Goal: Transaction & Acquisition: Book appointment/travel/reservation

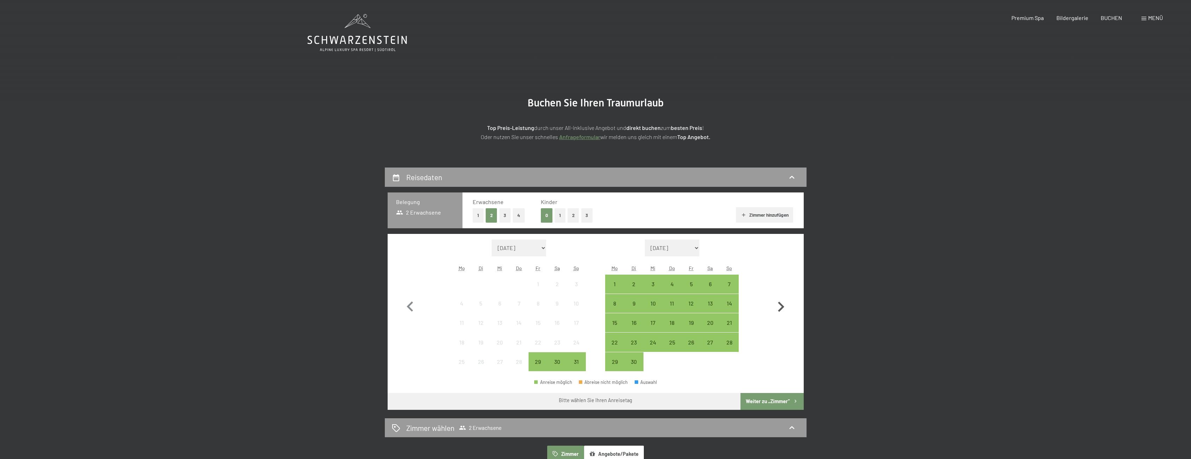
click at [780, 311] on icon "button" at bounding box center [781, 307] width 20 height 20
select select "2025-09-01"
select select "2025-10-01"
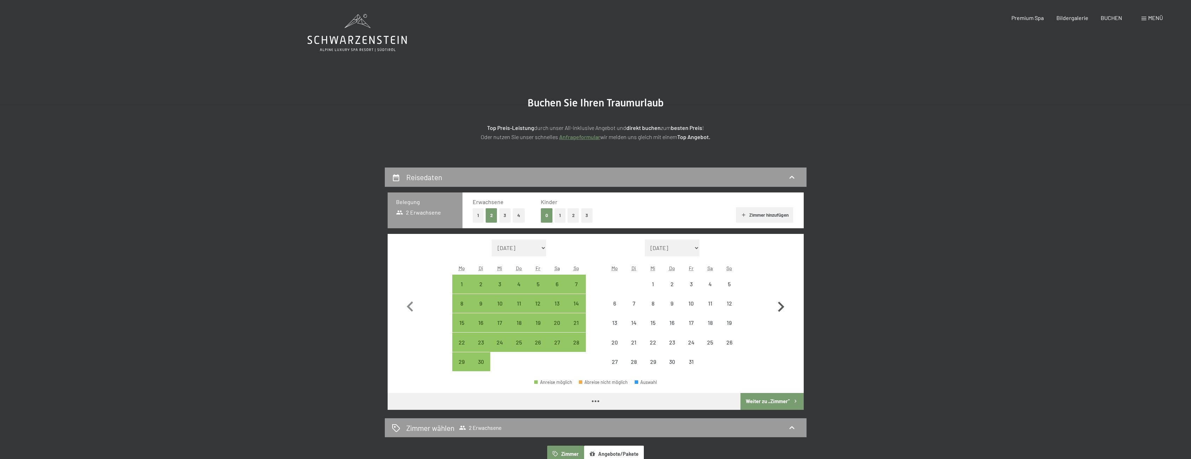
click at [780, 311] on icon "button" at bounding box center [781, 307] width 20 height 20
select select "2025-10-01"
select select "2025-11-01"
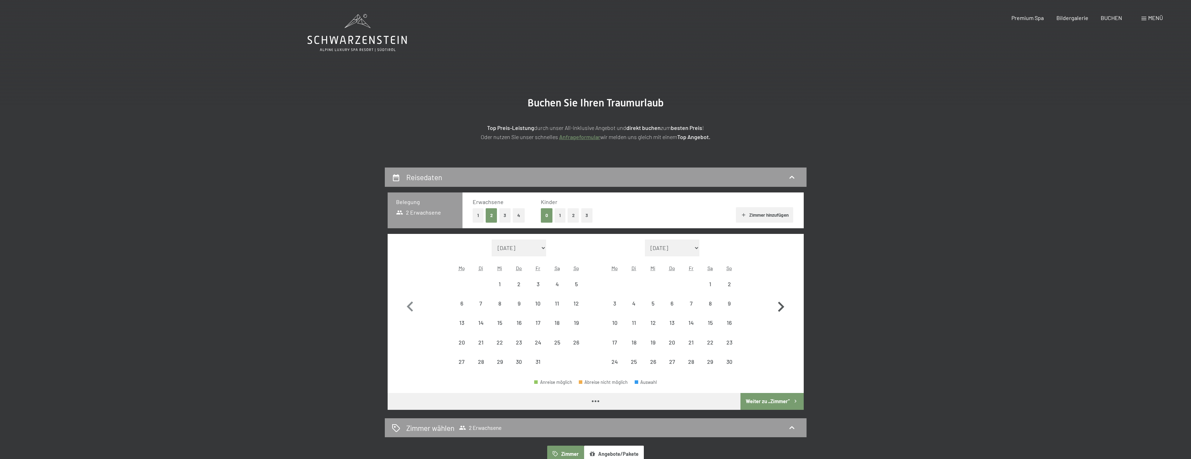
click at [780, 311] on icon "button" at bounding box center [781, 307] width 20 height 20
select select "[DATE]"
click at [780, 311] on icon "button" at bounding box center [781, 307] width 20 height 20
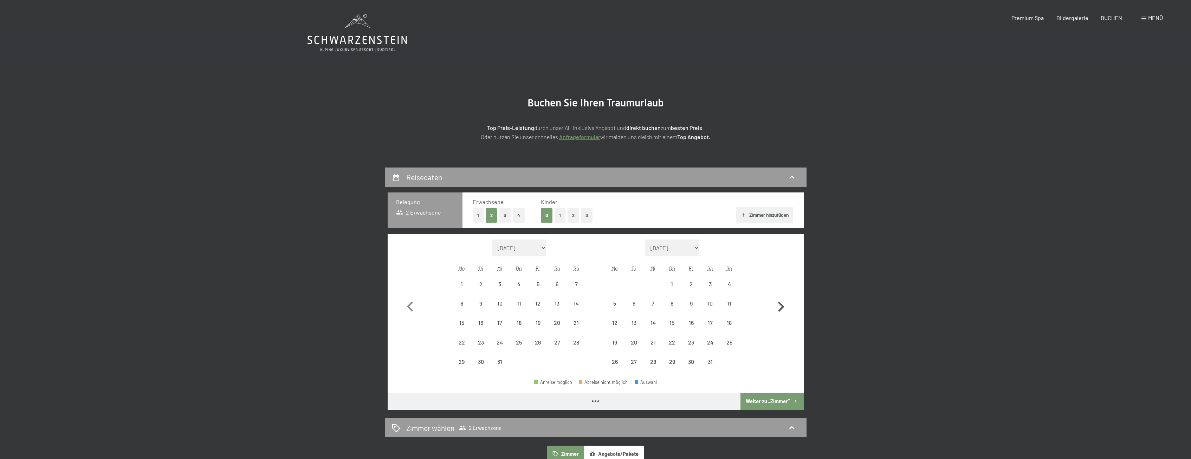
select select "2026-01-01"
select select "2026-02-01"
select select "2026-01-01"
select select "2026-02-01"
click at [780, 311] on icon "button" at bounding box center [781, 307] width 20 height 20
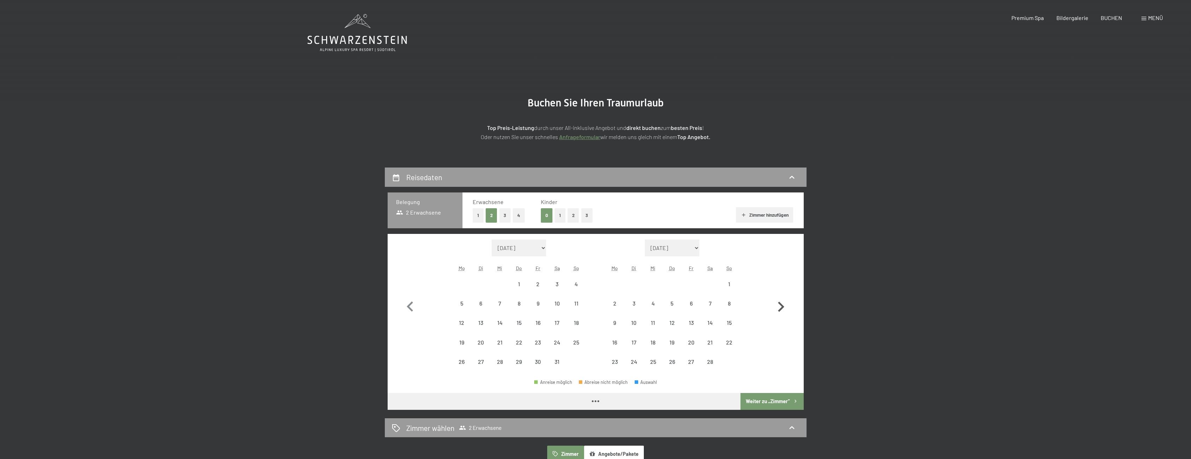
select select "2026-02-01"
select select "2026-03-01"
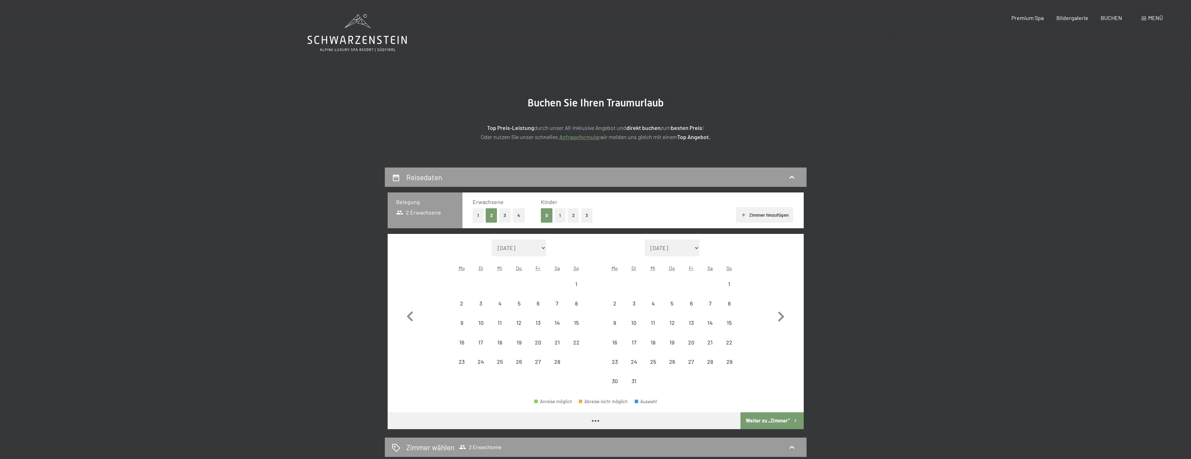
select select "2026-02-01"
select select "2026-03-01"
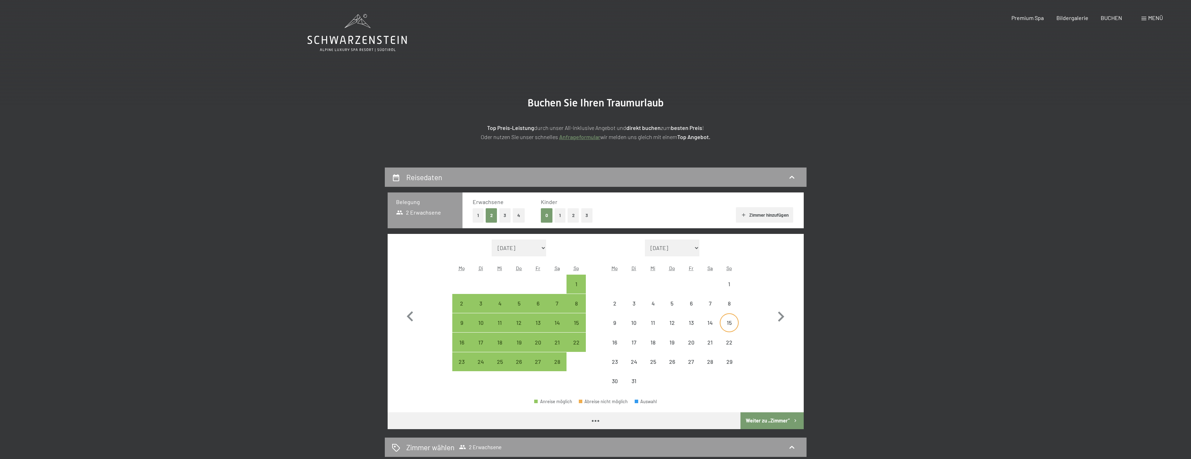
select select "2026-02-01"
select select "2026-03-01"
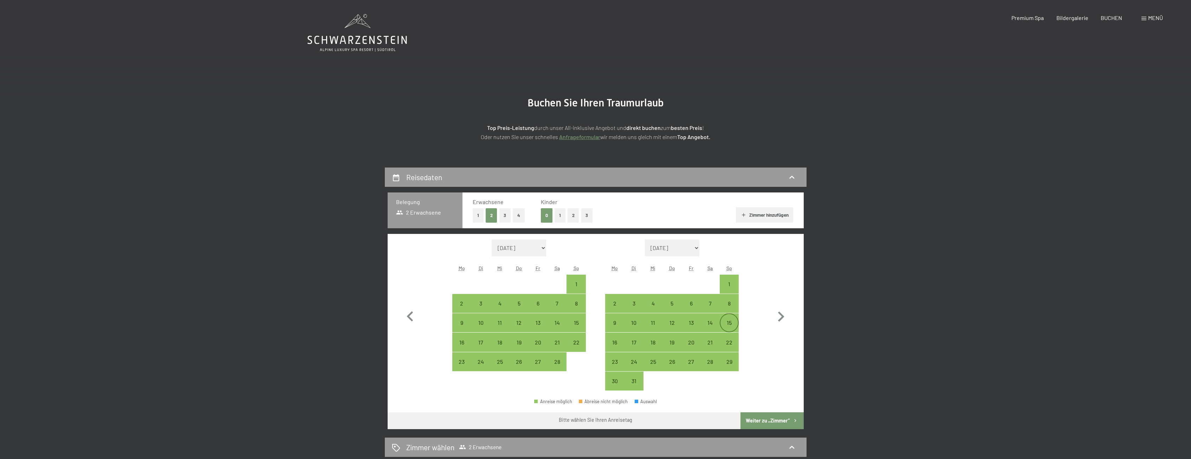
click at [735, 325] on div "15" at bounding box center [730, 329] width 18 height 18
select select "2026-02-01"
select select "2026-03-01"
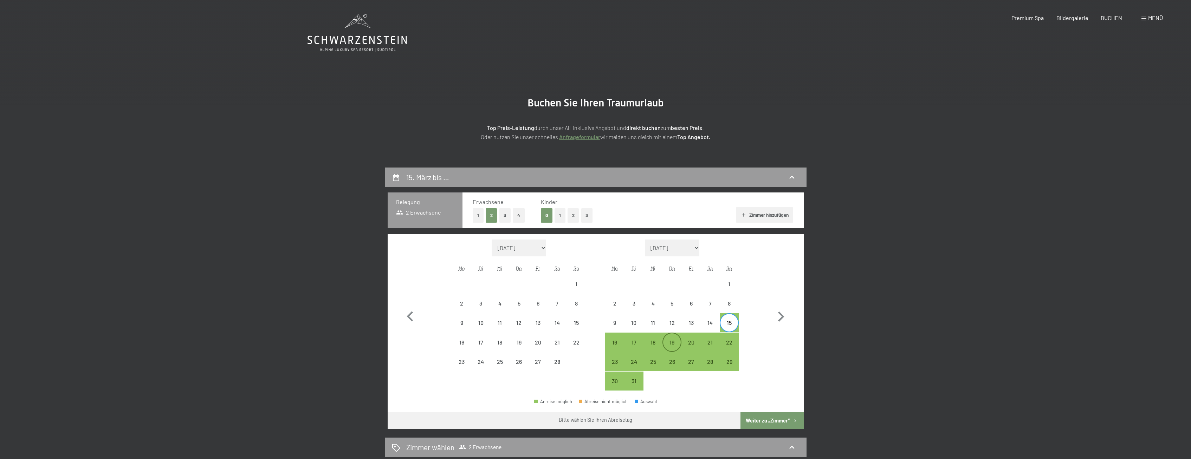
click at [669, 342] on div "19" at bounding box center [672, 349] width 18 height 18
select select "2026-02-01"
select select "2026-03-01"
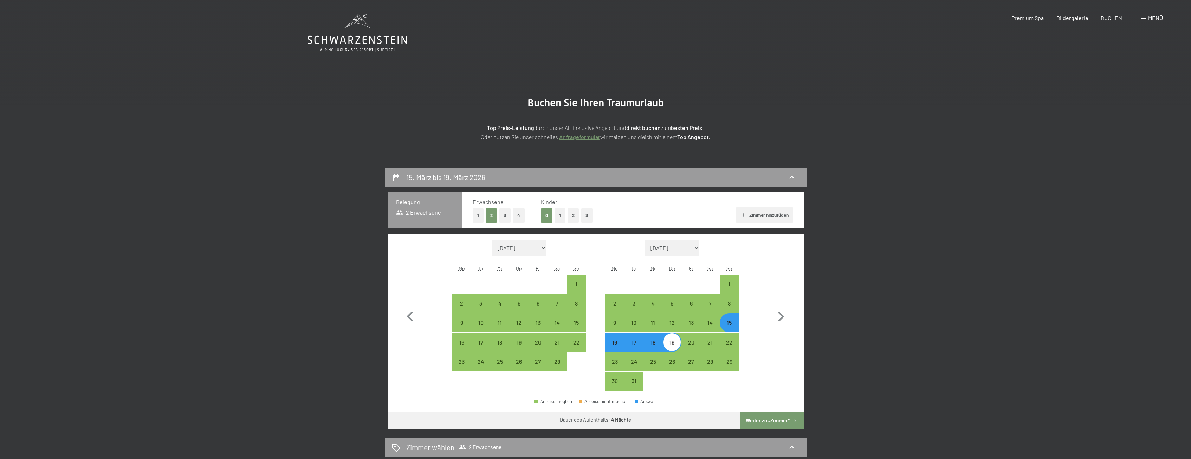
click at [761, 422] on button "Weiter zu „Zimmer“" at bounding box center [772, 421] width 63 height 17
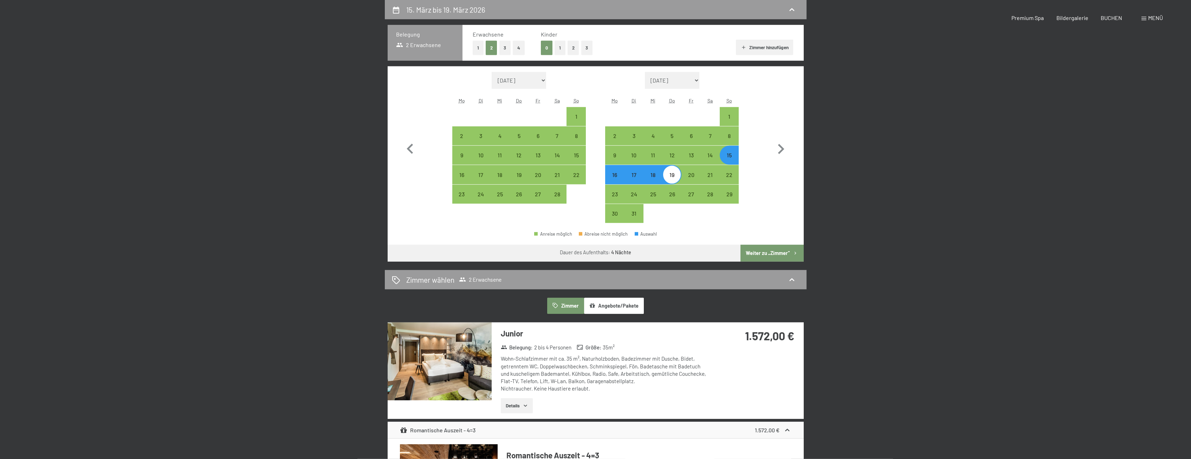
select select "2026-02-01"
select select "2026-03-01"
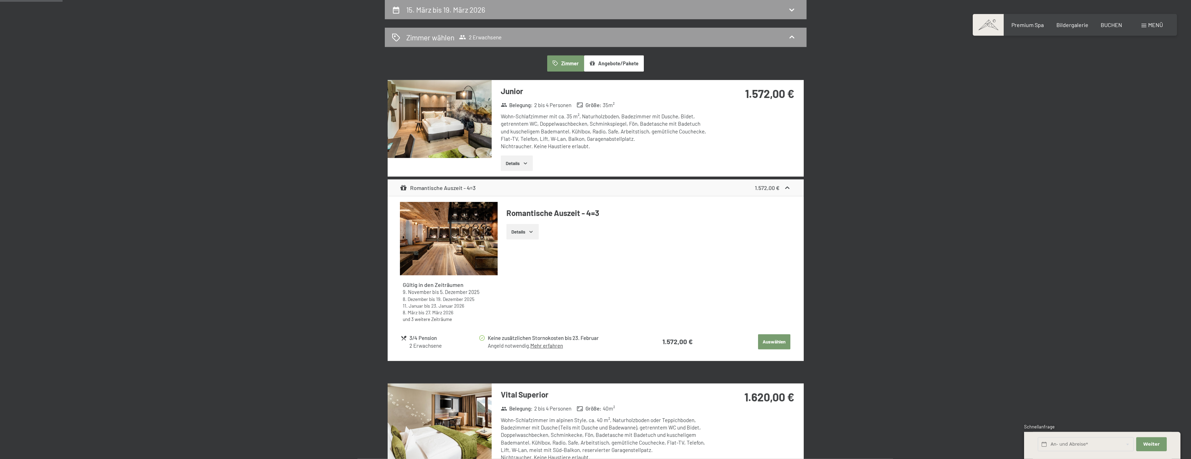
click at [446, 188] on div "Romantische Auszeit - 4=3" at bounding box center [438, 188] width 76 height 8
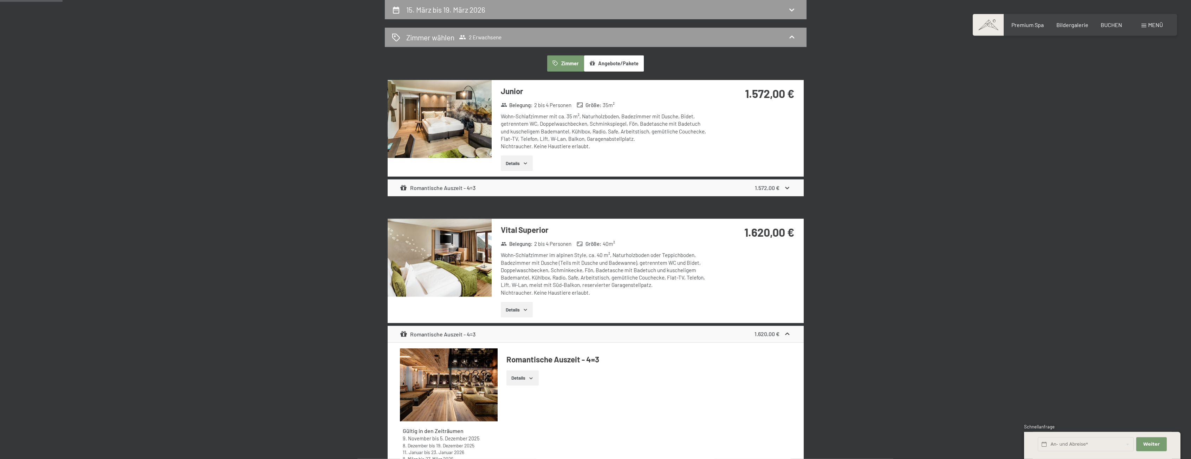
click at [446, 188] on div "Romantische Auszeit - 4=3" at bounding box center [438, 188] width 76 height 8
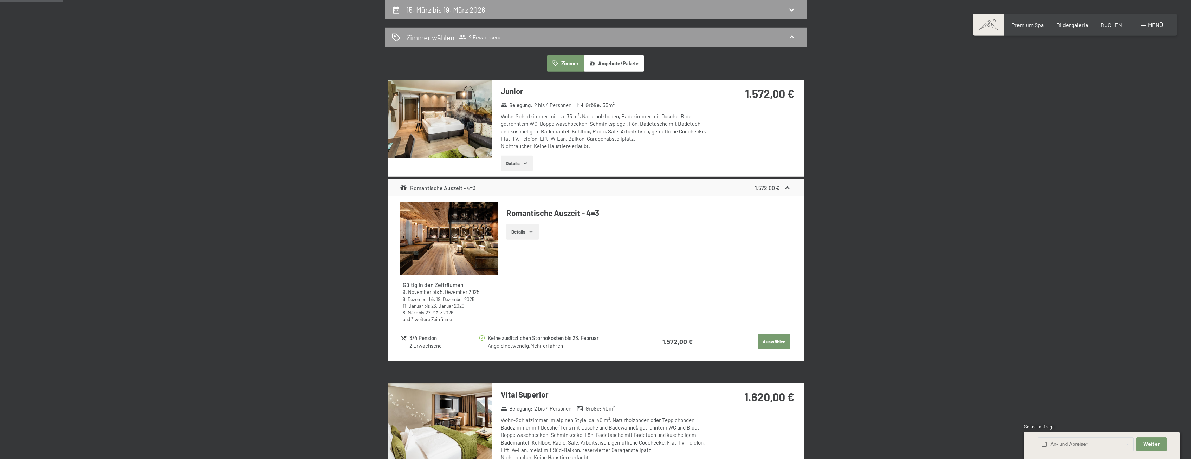
click at [451, 190] on div "Romantische Auszeit - 4=3" at bounding box center [438, 188] width 76 height 8
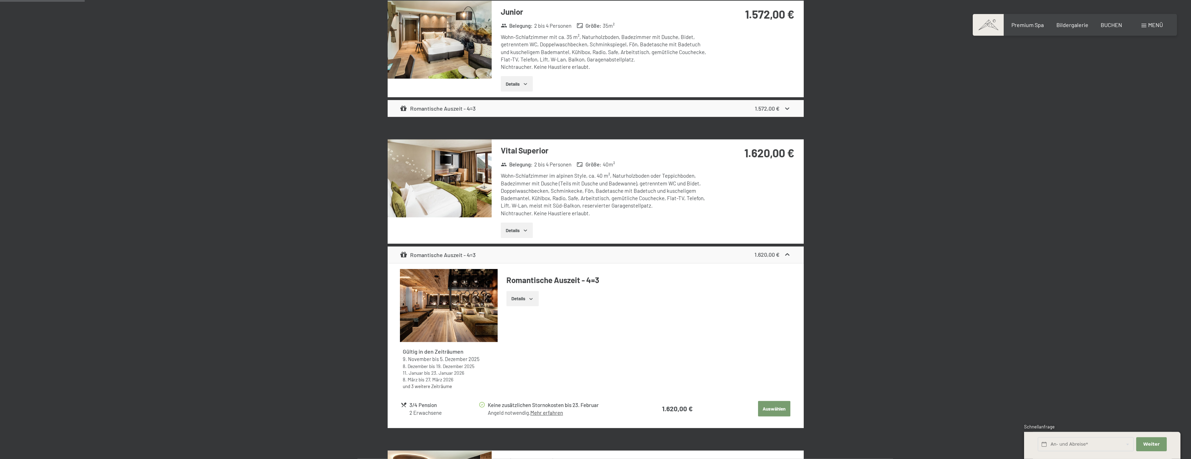
scroll to position [275, 0]
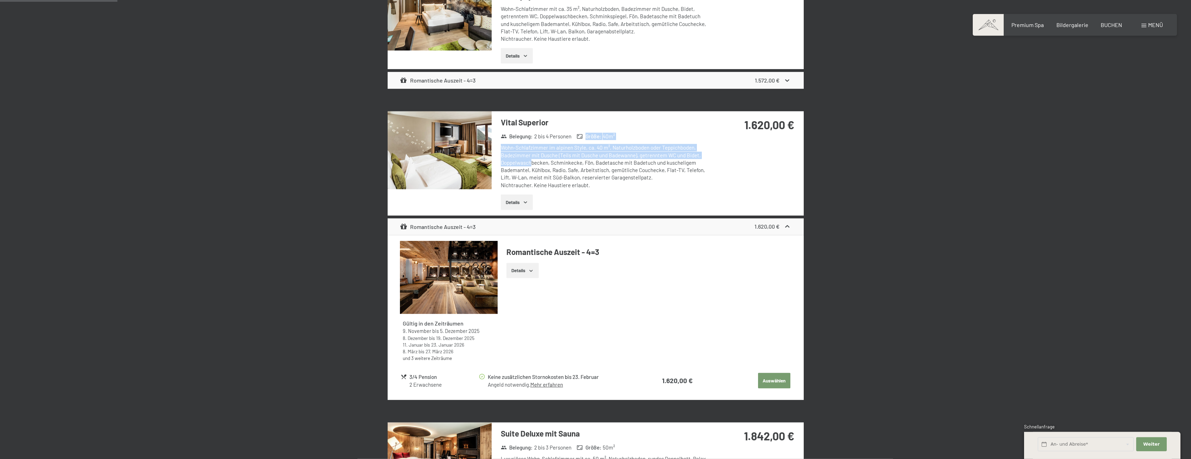
drag, startPoint x: 524, startPoint y: 125, endPoint x: 530, endPoint y: 162, distance: 37.7
click at [530, 162] on div "Vital Superior Belegung : 2 bis 4 Personen Größe : 40 m² Wohn-Schlafzimmer im a…" at bounding box center [601, 163] width 219 height 104
click at [512, 203] on button "Details" at bounding box center [517, 202] width 32 height 15
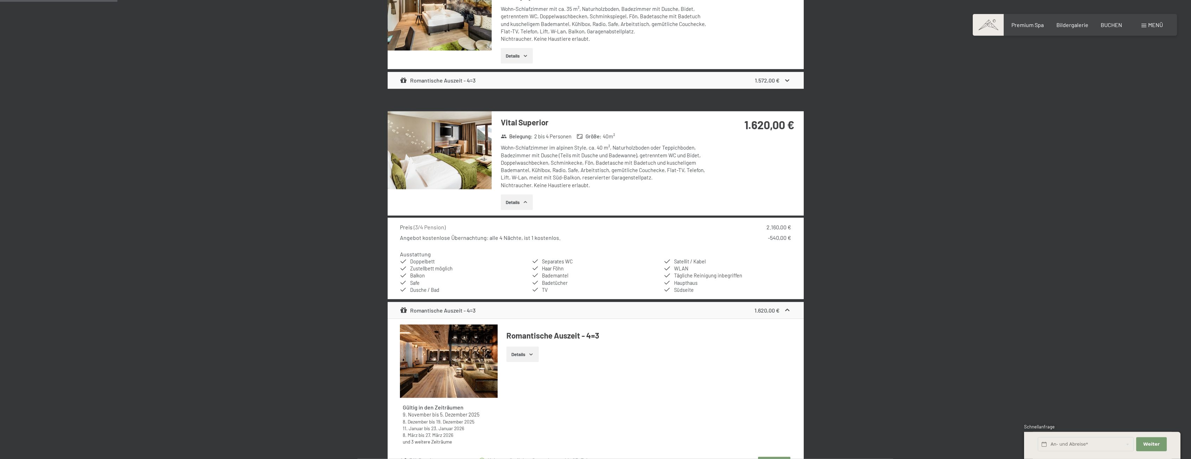
click at [431, 229] on span "( 3/4 Pension )" at bounding box center [430, 227] width 32 height 7
click at [512, 202] on button "Details" at bounding box center [517, 202] width 32 height 15
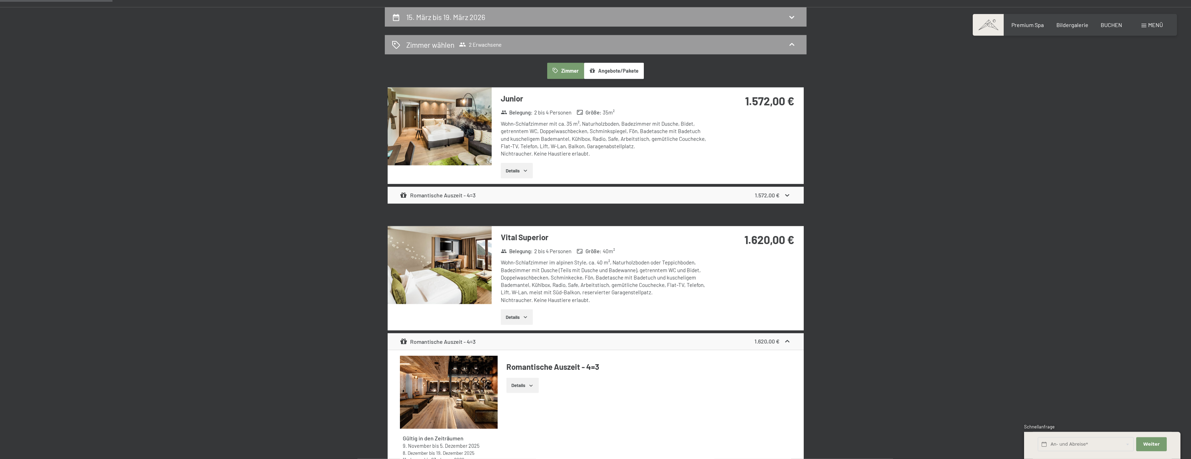
scroll to position [132, 0]
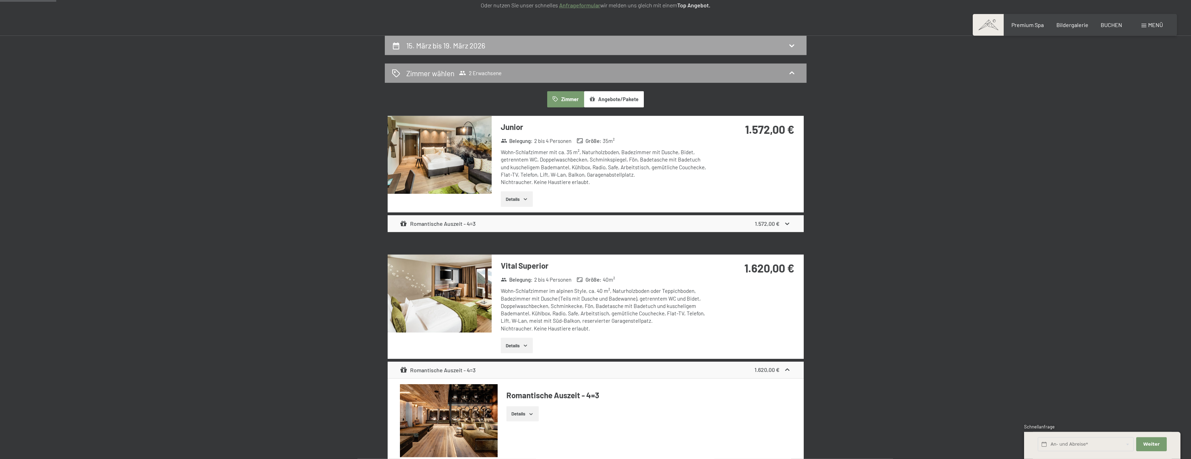
click at [464, 54] on div "15. März bis 19. März 2026" at bounding box center [596, 45] width 422 height 19
select select "2026-02-01"
select select "2026-03-01"
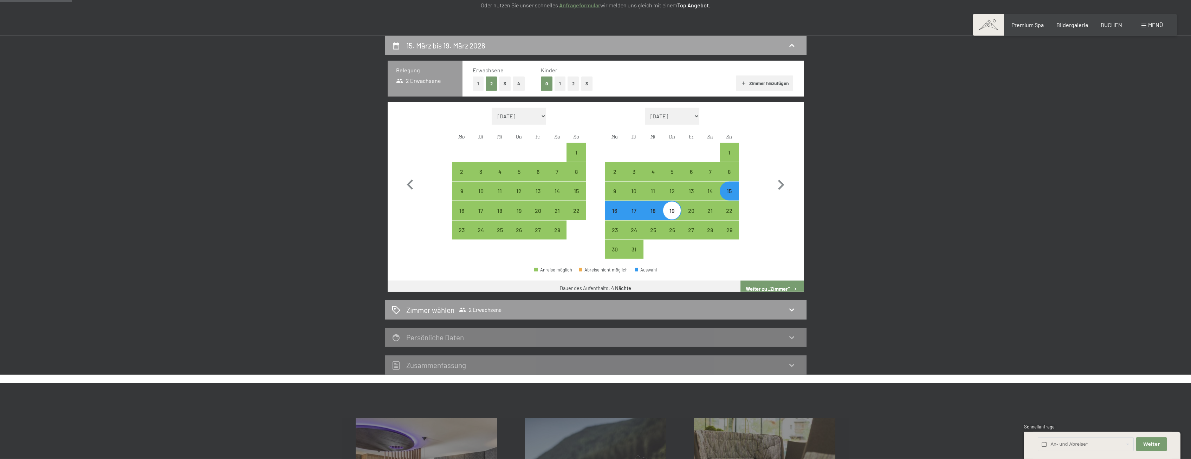
scroll to position [168, 0]
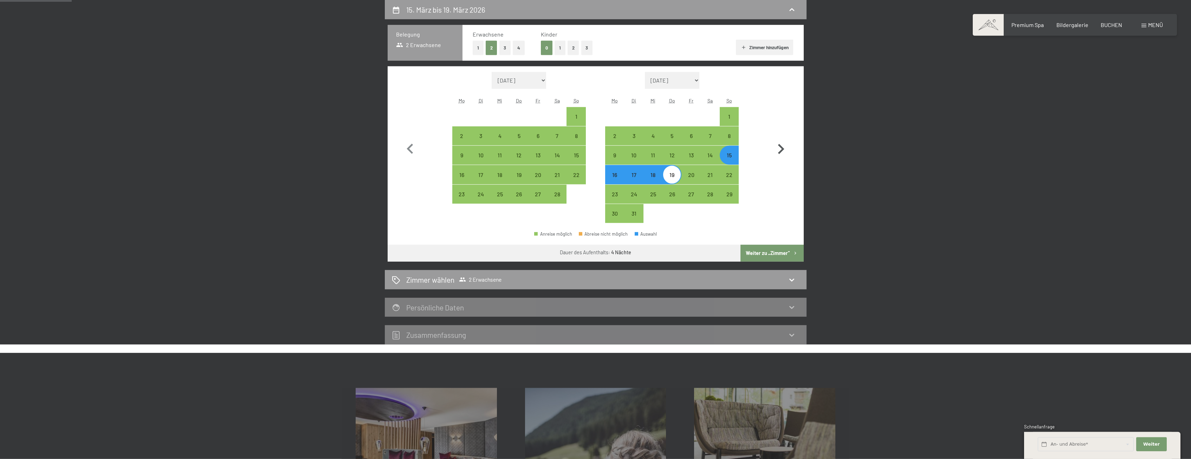
click at [784, 147] on icon "button" at bounding box center [781, 149] width 20 height 20
select select "2026-03-01"
select select "2026-04-01"
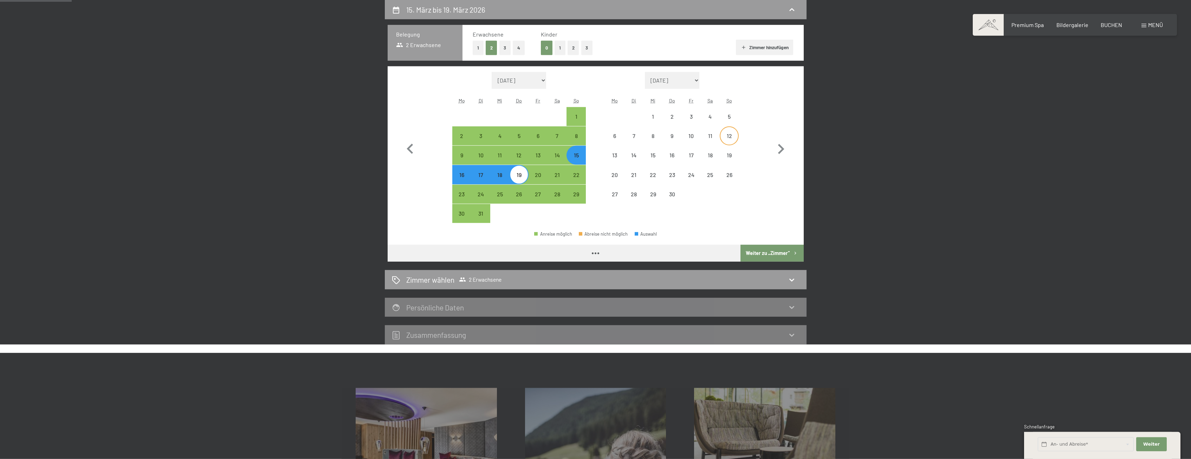
select select "2026-03-01"
select select "2026-04-01"
click at [731, 137] on div "12" at bounding box center [730, 142] width 18 height 18
select select "2026-03-01"
select select "2026-04-01"
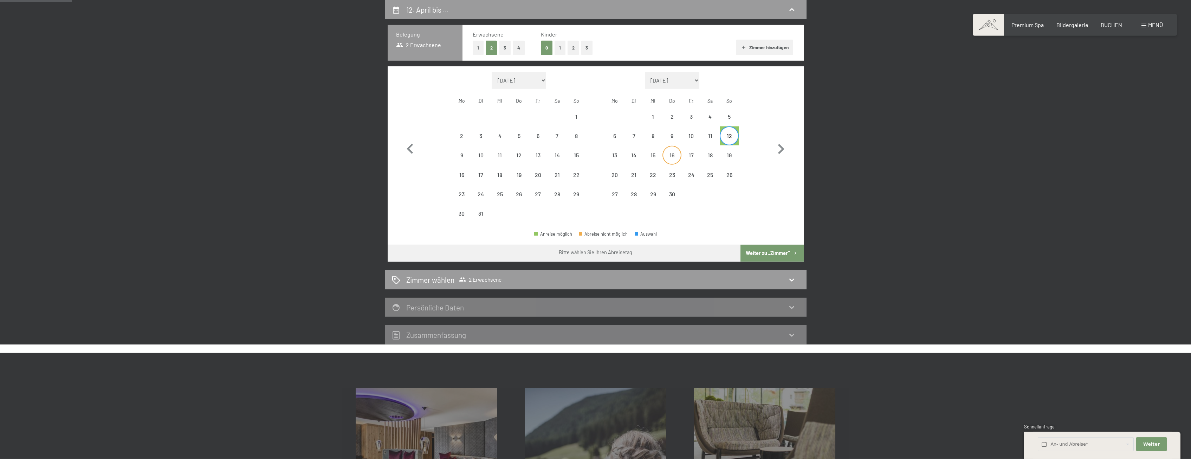
click at [672, 155] on div "16" at bounding box center [672, 162] width 18 height 18
select select "2026-03-01"
select select "2026-04-01"
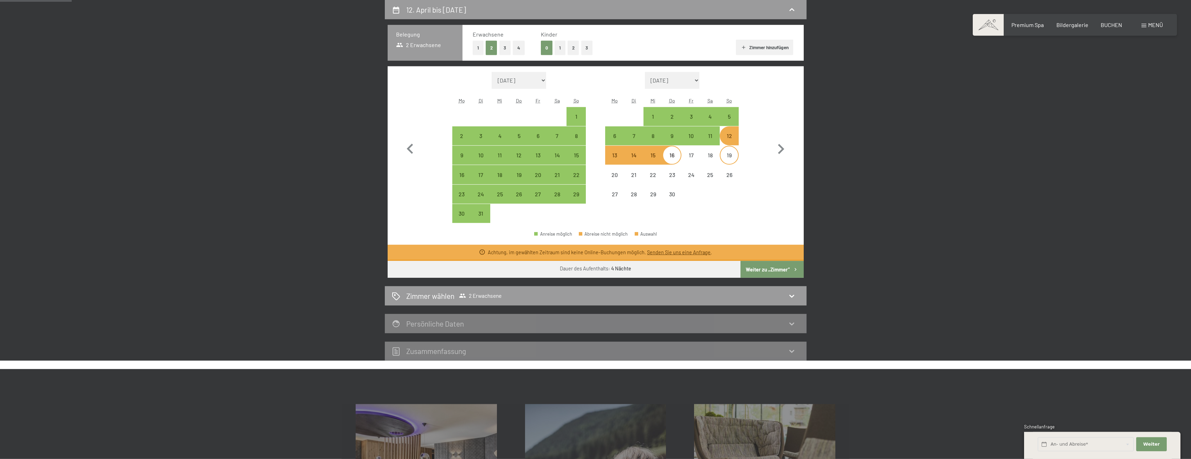
click at [729, 160] on div "19" at bounding box center [730, 162] width 18 height 18
select select "2026-03-01"
select select "2026-04-01"
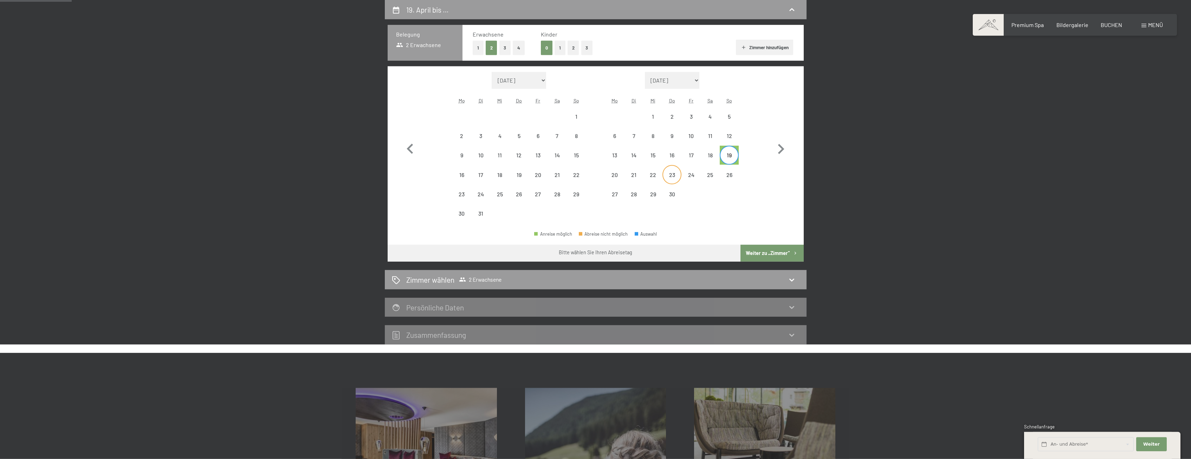
click at [676, 177] on div "23" at bounding box center [672, 181] width 18 height 18
select select "2026-03-01"
select select "2026-04-01"
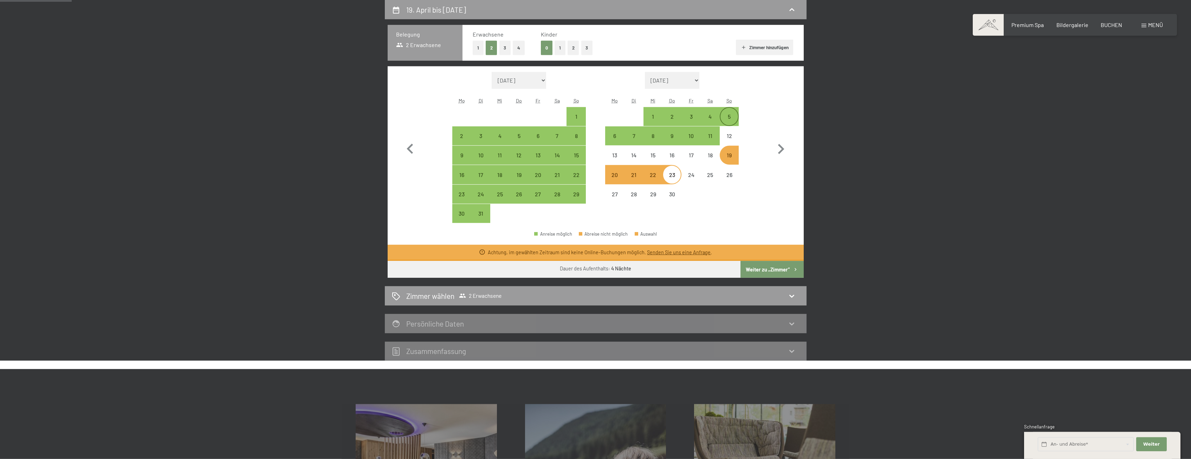
click at [727, 117] on div "5" at bounding box center [730, 123] width 18 height 18
select select "2026-03-01"
select select "2026-04-01"
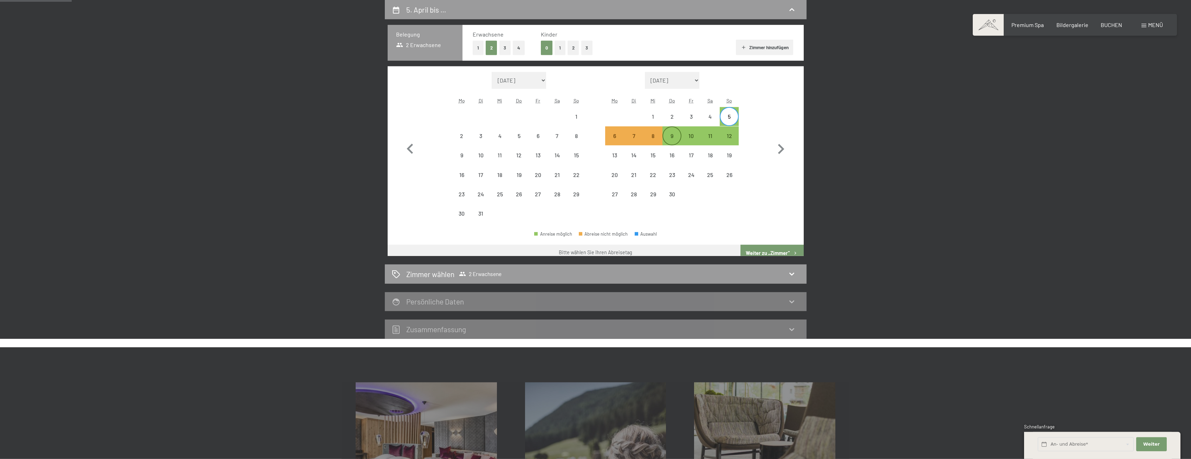
click at [677, 135] on div "9" at bounding box center [672, 142] width 18 height 18
select select "2026-03-01"
select select "2026-04-01"
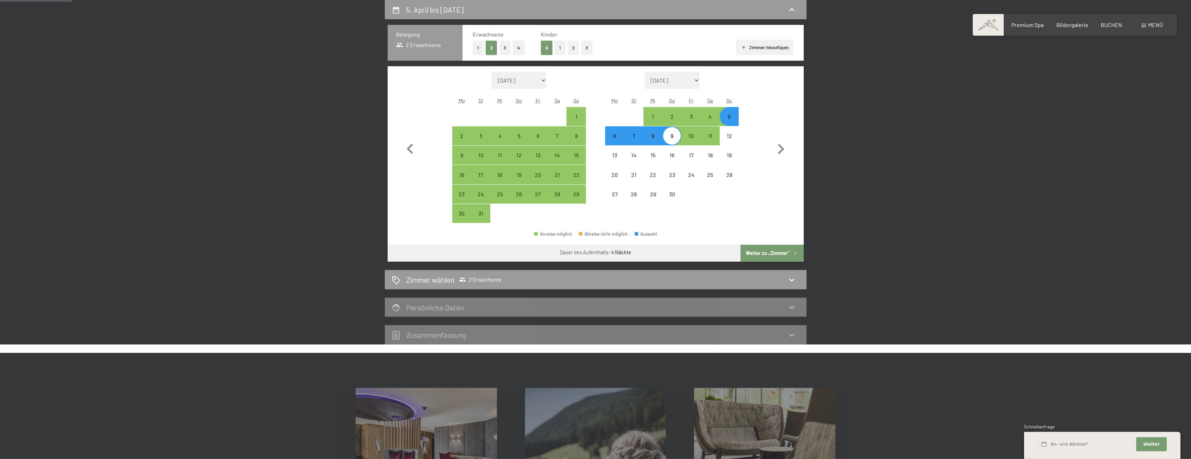
click at [774, 252] on button "Weiter zu „Zimmer“" at bounding box center [772, 253] width 63 height 17
select select "2026-03-01"
select select "2026-04-01"
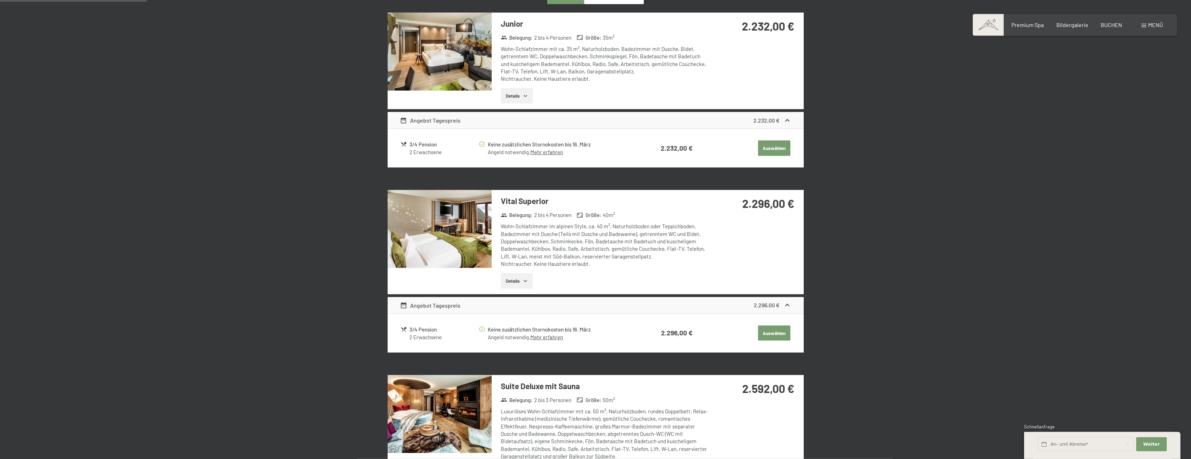
scroll to position [239, 0]
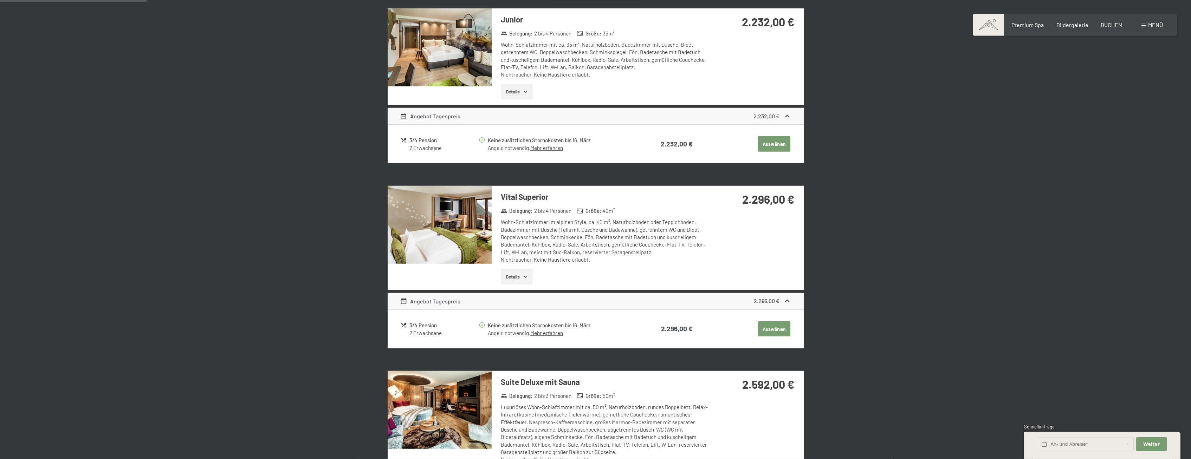
click at [509, 300] on div "Angebot Tagespreis 2.296,00 €" at bounding box center [596, 301] width 416 height 17
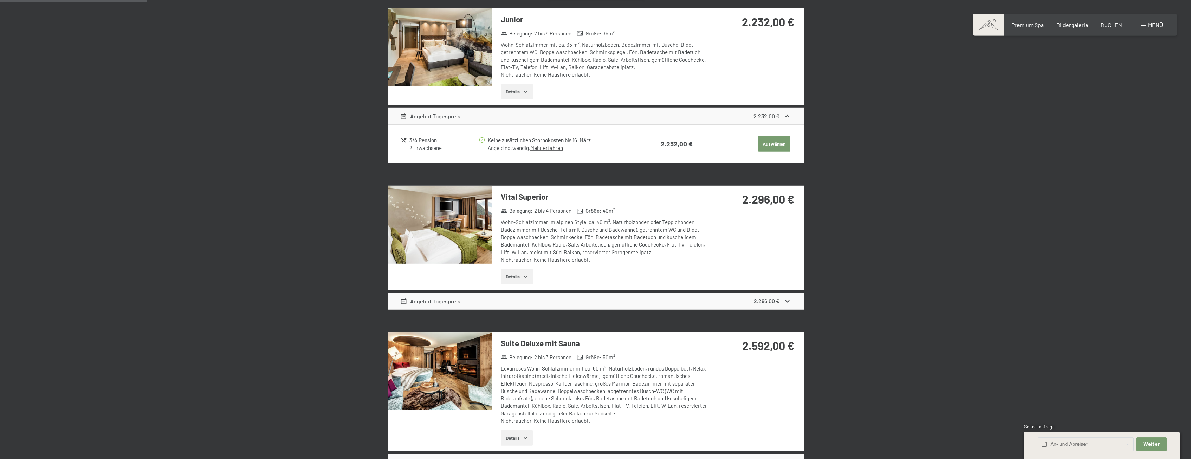
click at [523, 301] on div "Angebot Tagespreis 2.296,00 €" at bounding box center [596, 301] width 416 height 17
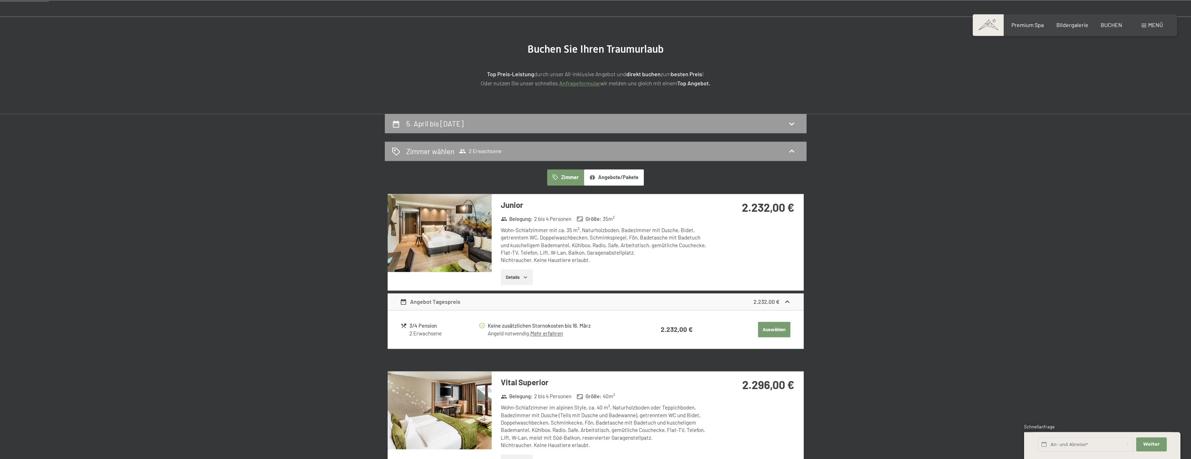
scroll to position [0, 0]
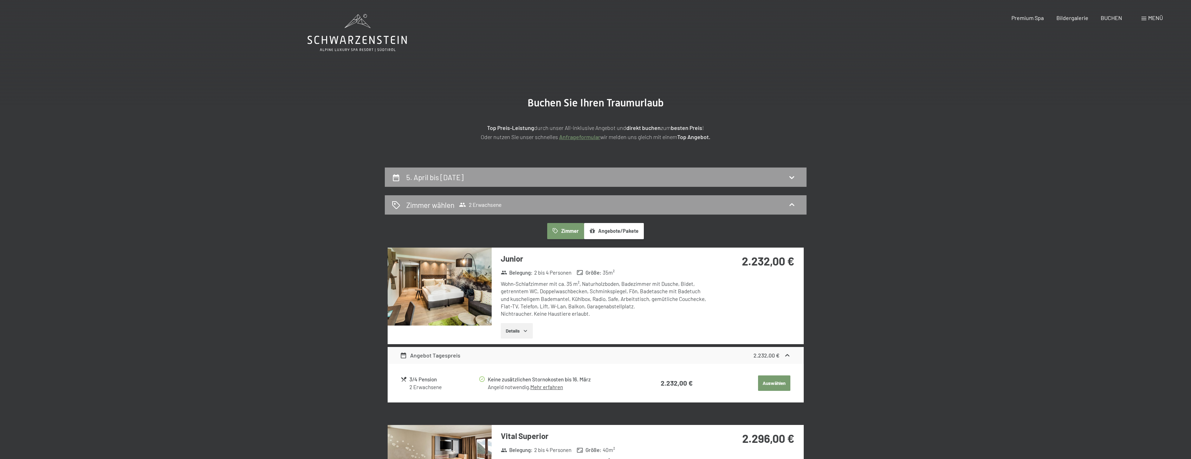
click at [363, 39] on icon at bounding box center [357, 33] width 99 height 38
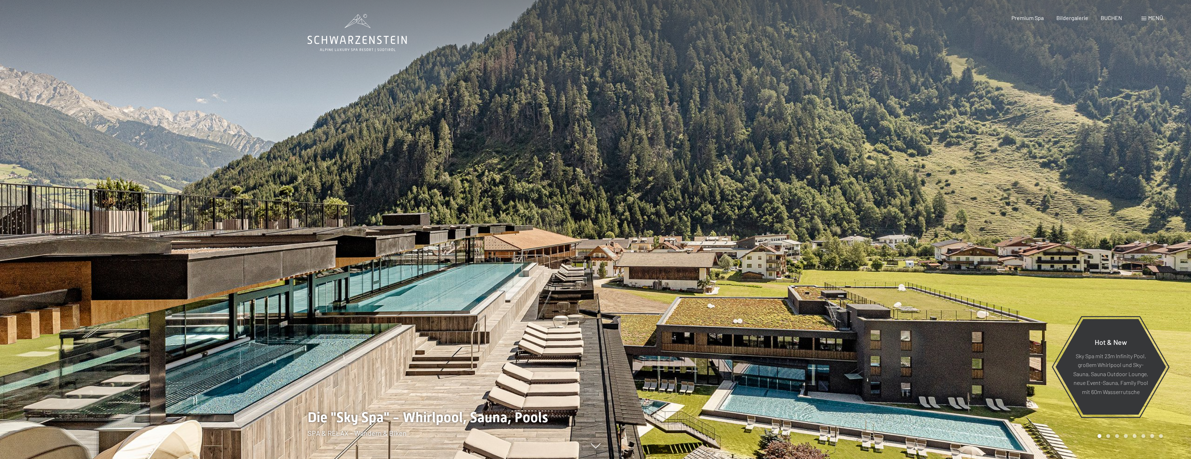
click at [1155, 20] on span "Menü" at bounding box center [1155, 17] width 15 height 7
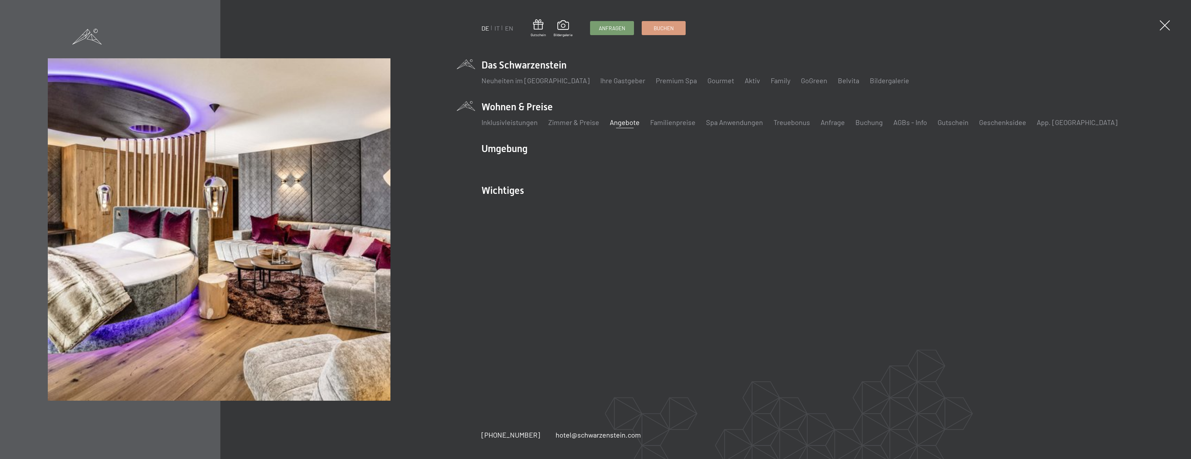
click at [629, 125] on link "Angebote" at bounding box center [625, 122] width 30 height 8
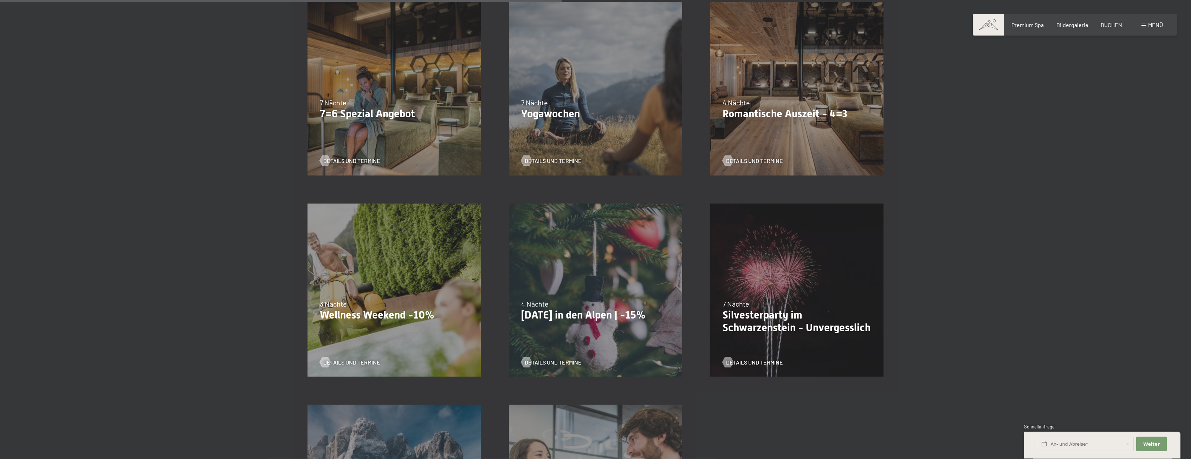
scroll to position [574, 0]
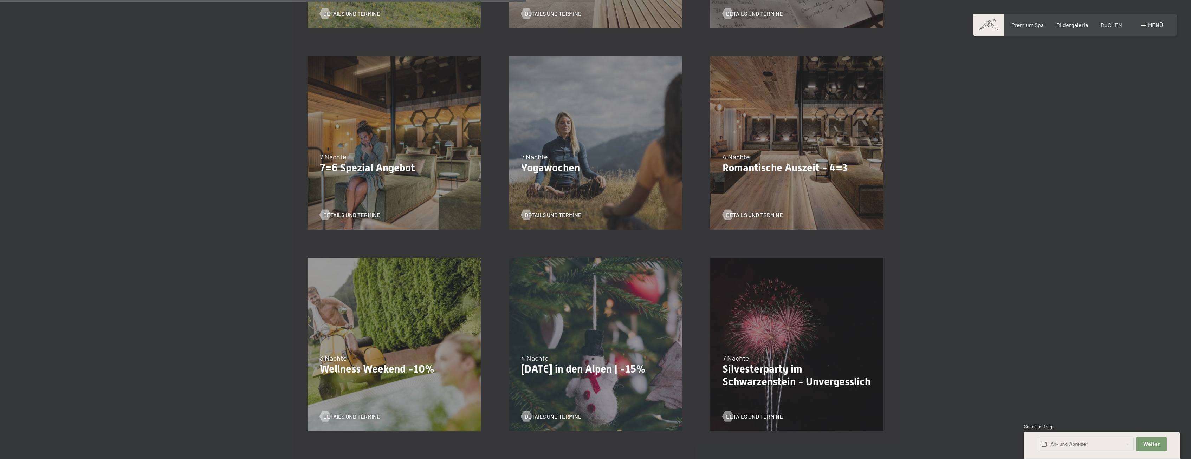
click at [752, 166] on p "Romantische Auszeit - 4=3" at bounding box center [797, 168] width 149 height 13
click at [752, 213] on span "Details und Termine" at bounding box center [761, 215] width 57 height 8
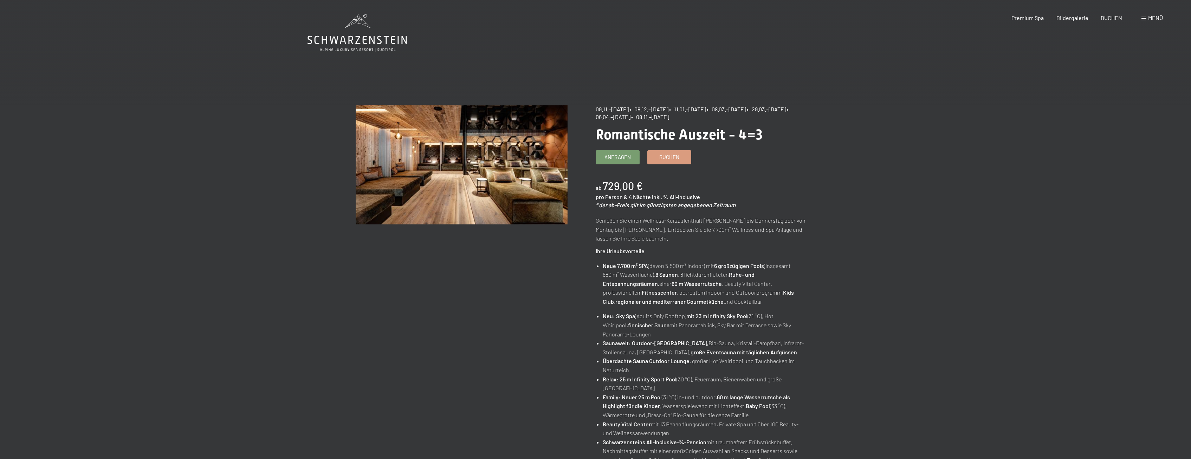
drag, startPoint x: 682, startPoint y: 118, endPoint x: 659, endPoint y: 116, distance: 23.0
click at [659, 116] on span "• 06.04.–10.04.2026" at bounding box center [693, 113] width 195 height 14
drag, startPoint x: 627, startPoint y: 117, endPoint x: 608, endPoint y: 115, distance: 18.7
click at [747, 112] on span "• 29.03.–02.04.2026" at bounding box center [766, 109] width 39 height 7
drag, startPoint x: 748, startPoint y: 109, endPoint x: 786, endPoint y: 110, distance: 38.7
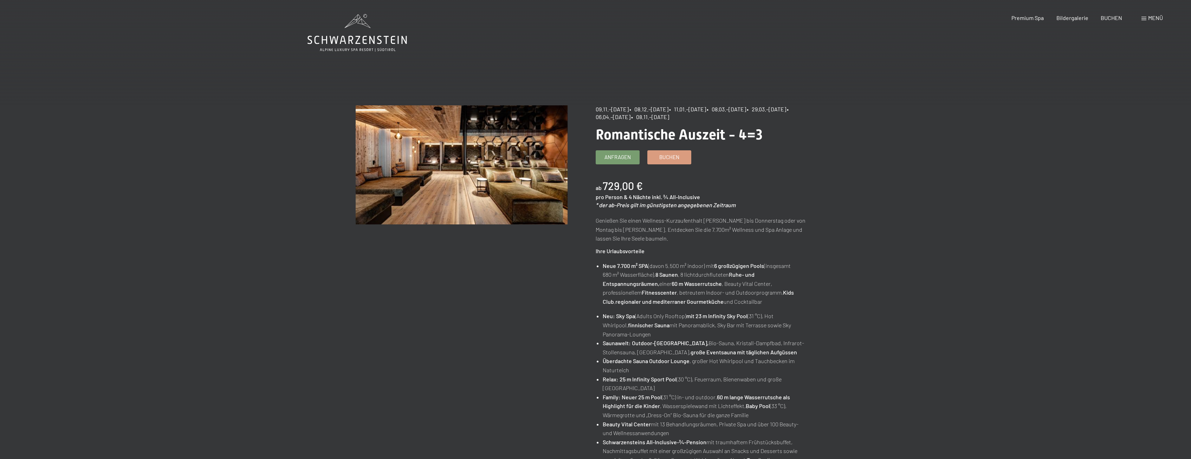
click at [746, 110] on span "• 08.03.–27.03.2026" at bounding box center [726, 109] width 39 height 7
drag, startPoint x: 698, startPoint y: 110, endPoint x: 734, endPoint y: 108, distance: 36.3
click at [706, 108] on span "• 11.01.–23.01.2026" at bounding box center [687, 109] width 37 height 7
click at [1114, 16] on span "BUCHEN" at bounding box center [1111, 16] width 21 height 7
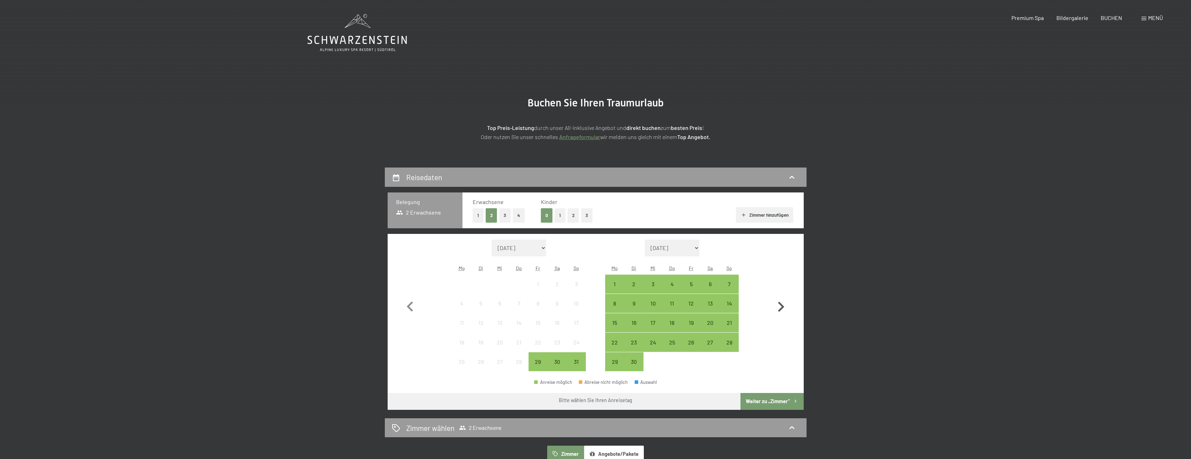
click at [778, 304] on icon "button" at bounding box center [781, 307] width 20 height 20
select select "[DATE]"
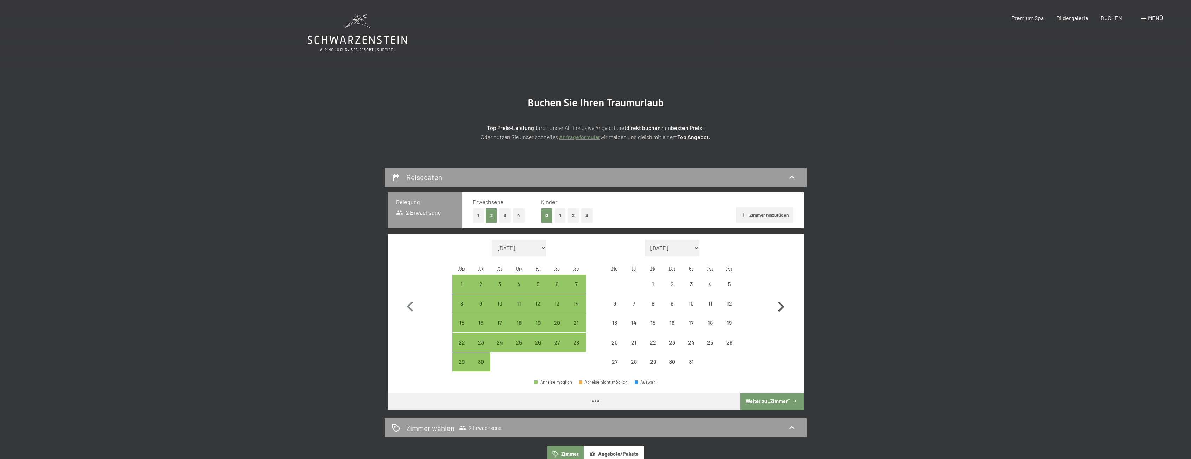
click at [778, 304] on icon "button" at bounding box center [781, 307] width 20 height 20
select select "2025-10-01"
select select "2025-11-01"
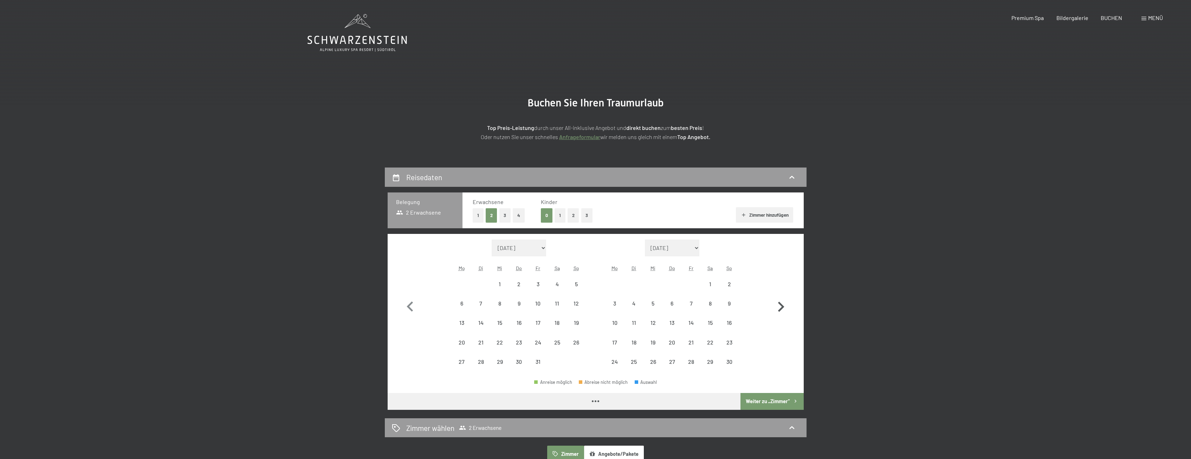
click at [778, 304] on icon "button" at bounding box center [781, 307] width 20 height 20
select select "2025-11-01"
select select "2025-12-01"
select select "2025-11-01"
select select "2025-12-01"
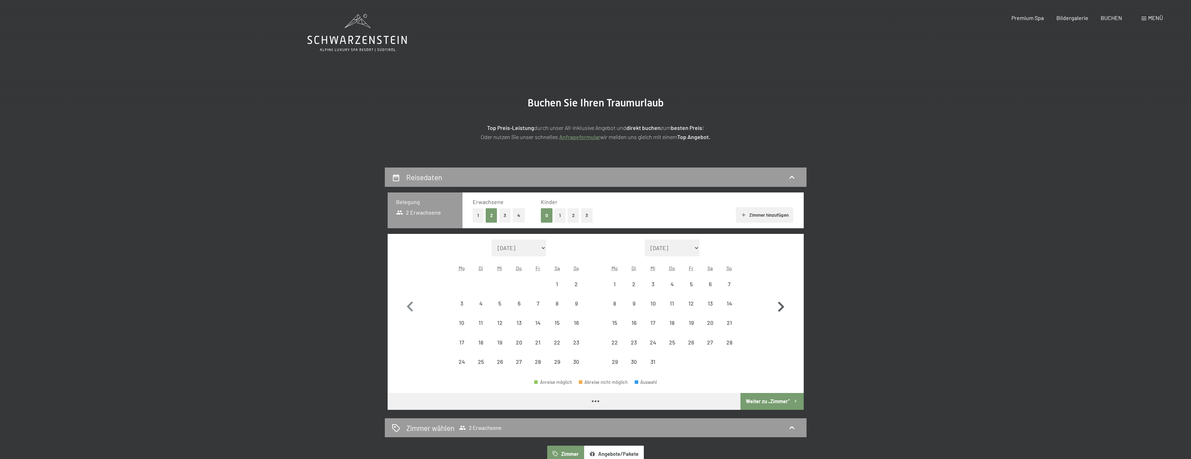
select select "2025-11-01"
select select "2025-12-01"
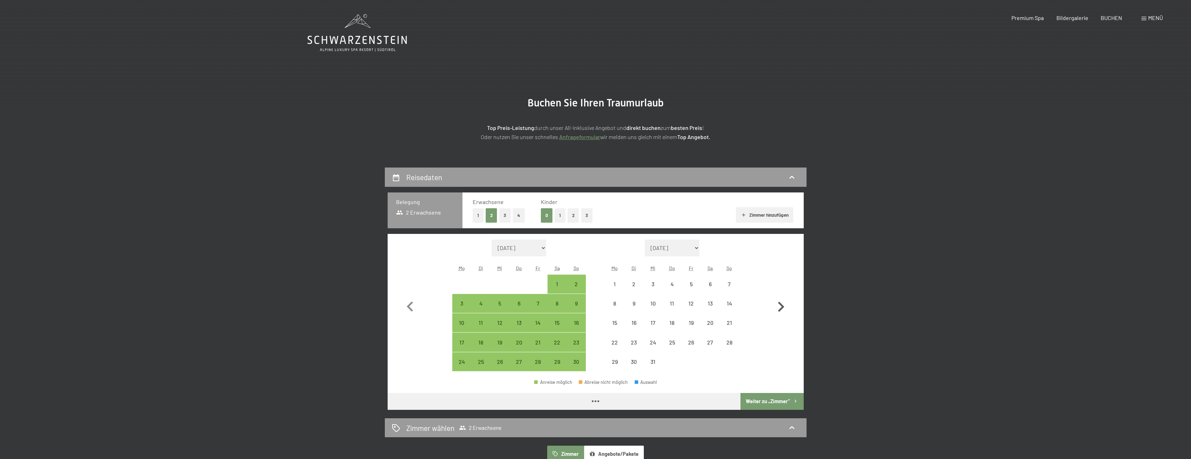
select select "2025-11-01"
select select "2025-12-01"
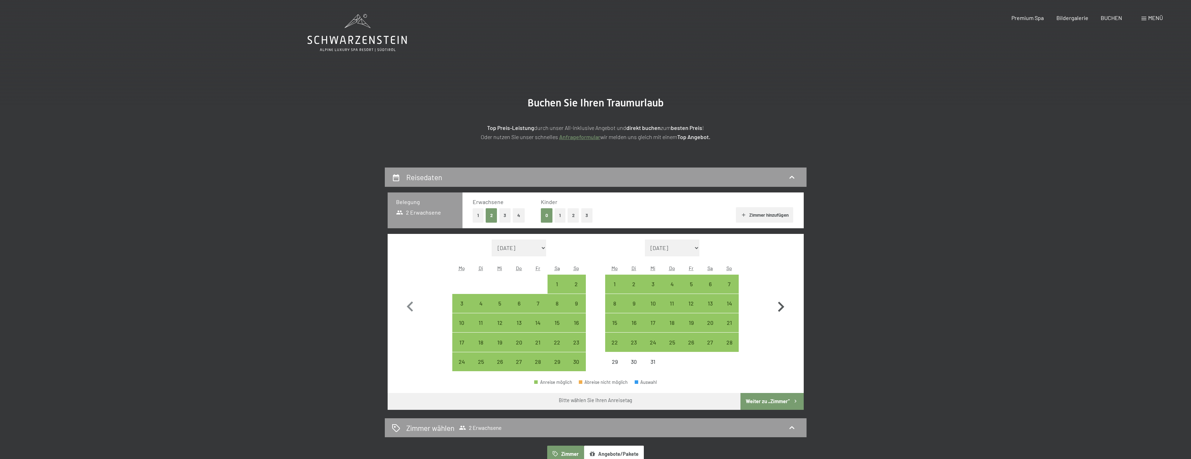
click at [781, 308] on icon "button" at bounding box center [781, 307] width 20 height 20
select select "2025-12-01"
select select "2026-01-01"
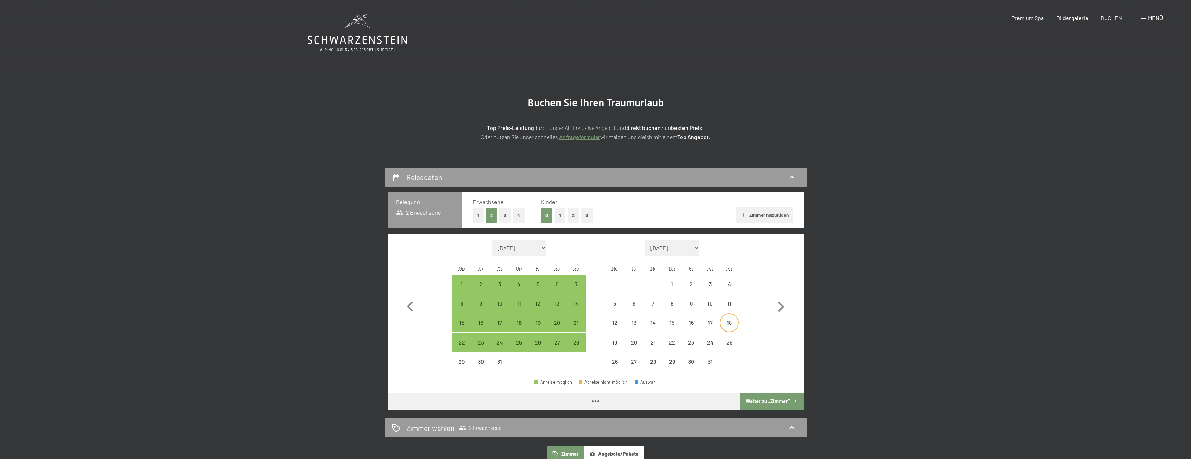
select select "2025-12-01"
select select "2026-01-01"
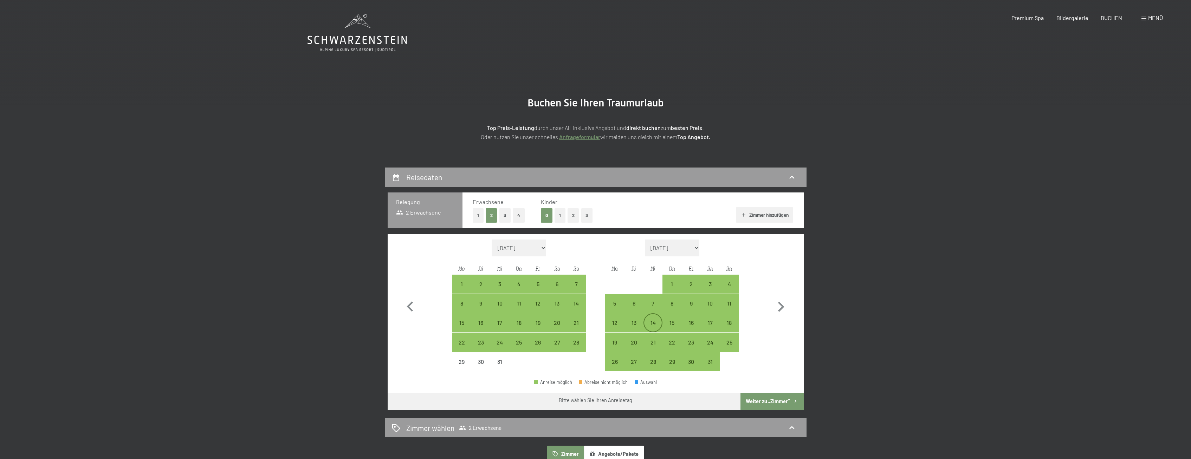
click at [648, 321] on div "14" at bounding box center [653, 329] width 18 height 18
select select "2025-12-01"
select select "2026-01-01"
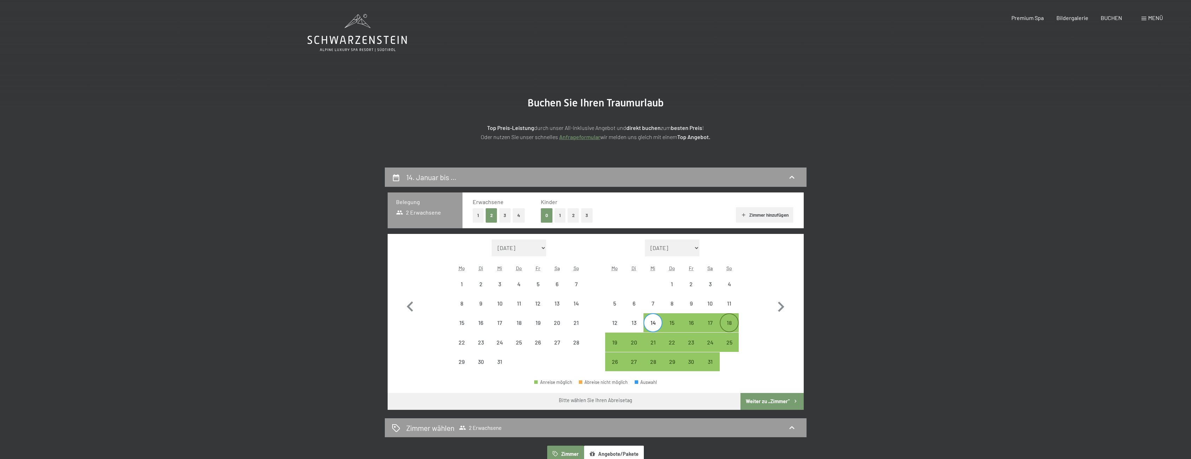
click at [730, 325] on div "18" at bounding box center [730, 329] width 18 height 18
select select "2025-12-01"
select select "2026-01-01"
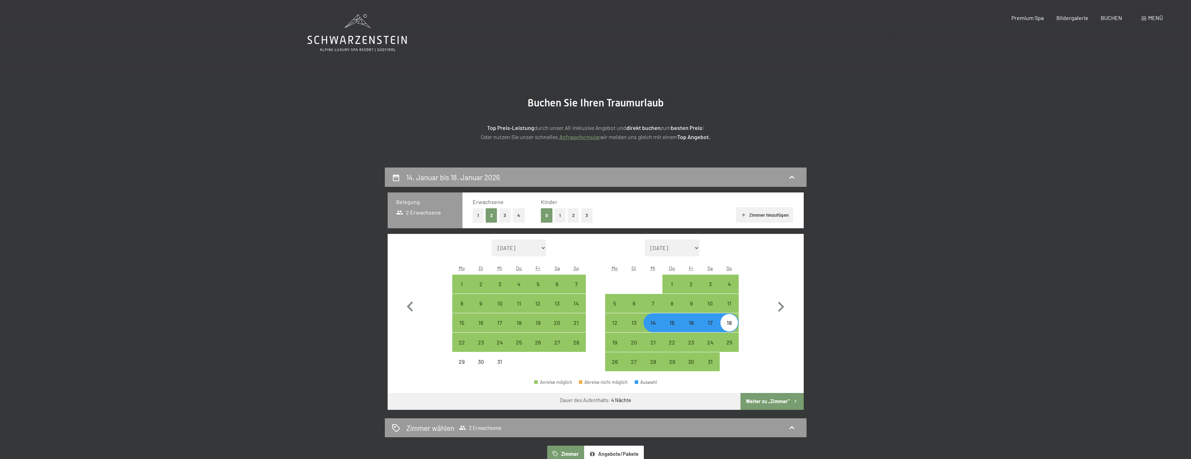
click at [773, 399] on button "Weiter zu „Zimmer“" at bounding box center [772, 401] width 63 height 17
select select "2025-12-01"
select select "2026-01-01"
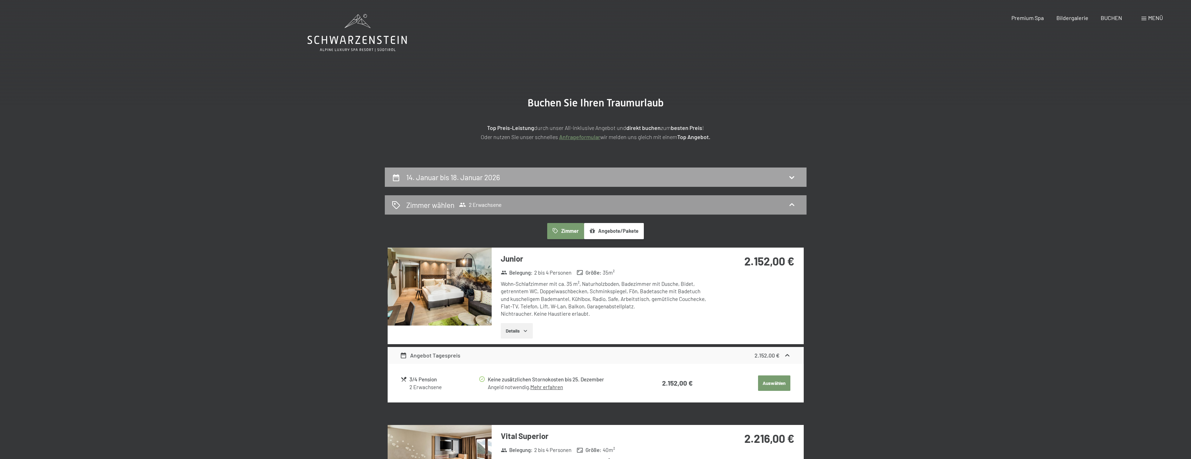
click at [485, 183] on div "14. Januar bis 18. Januar 2026" at bounding box center [596, 177] width 422 height 19
select select "2025-12-01"
select select "2026-01-01"
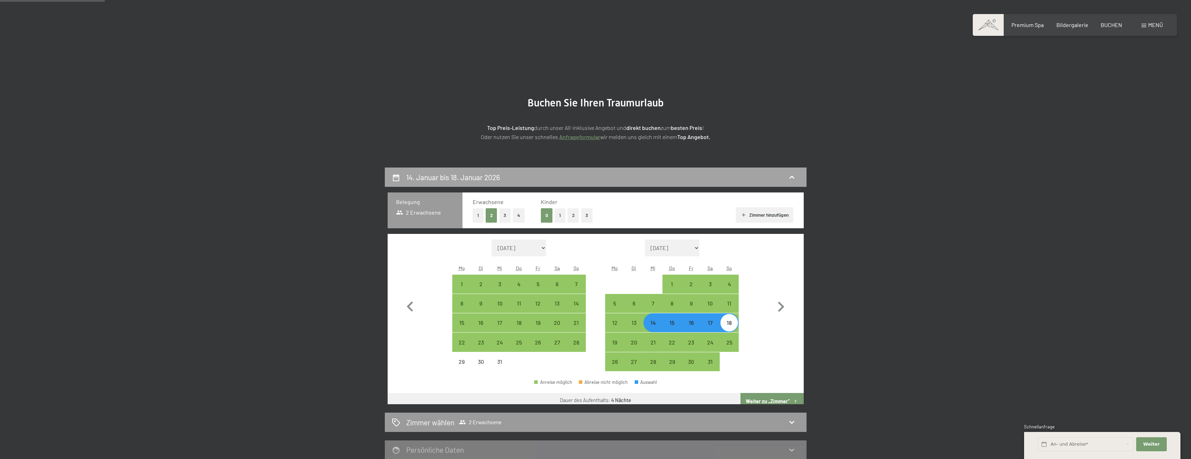
scroll to position [168, 0]
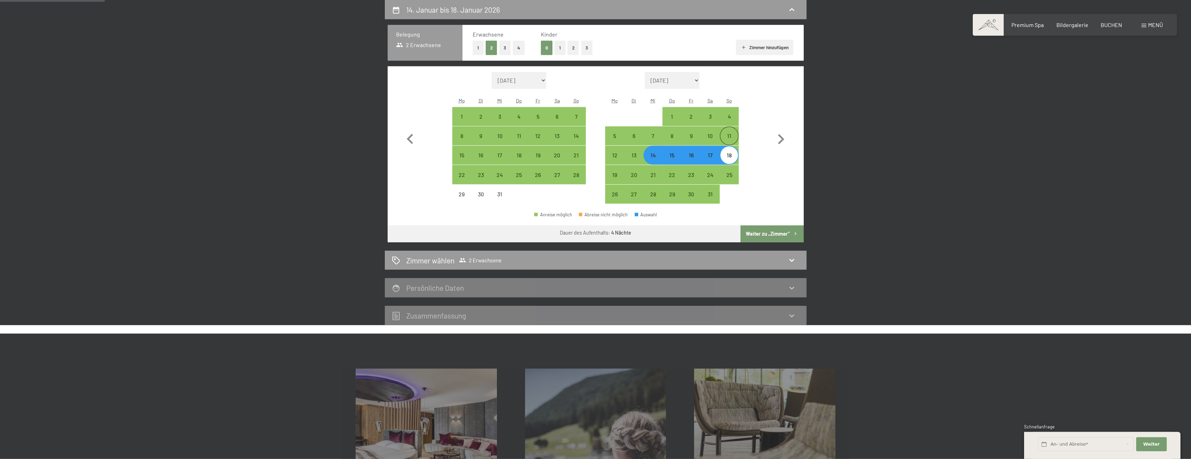
click at [730, 134] on div "11" at bounding box center [730, 142] width 18 height 18
select select "2025-12-01"
select select "2026-01-01"
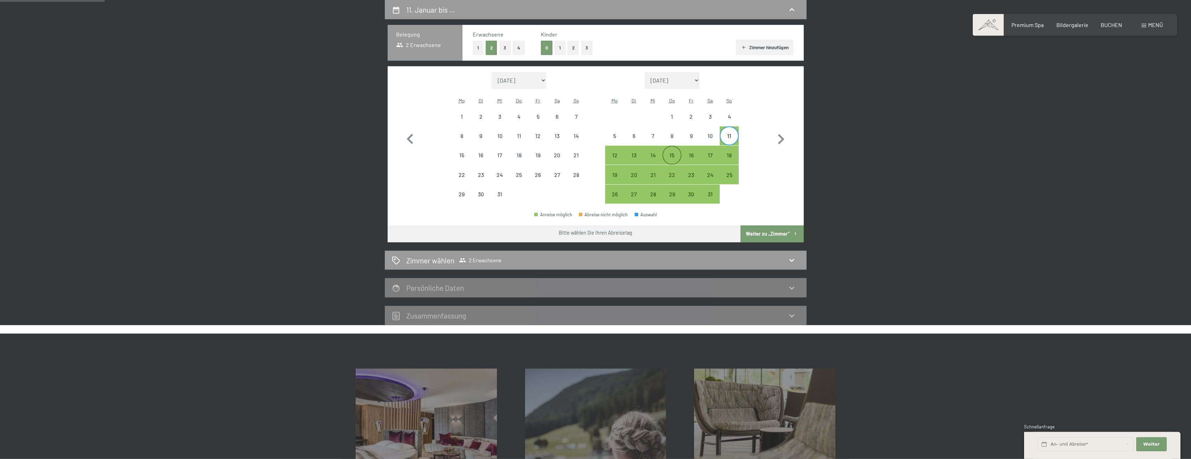
click at [676, 151] on div "15" at bounding box center [672, 156] width 18 height 18
select select "2025-12-01"
select select "2026-01-01"
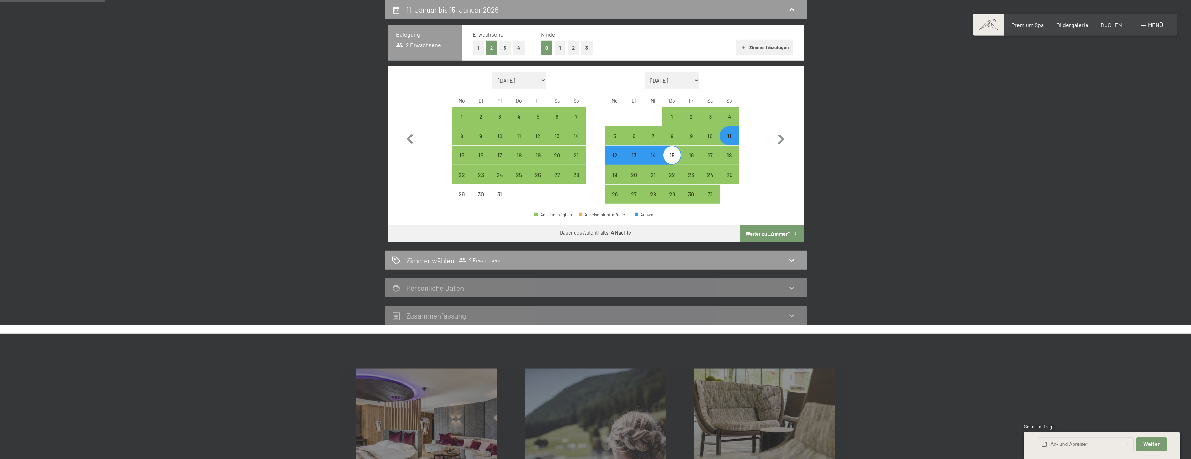
click at [765, 229] on button "Weiter zu „Zimmer“" at bounding box center [772, 234] width 63 height 17
select select "2025-12-01"
select select "2026-01-01"
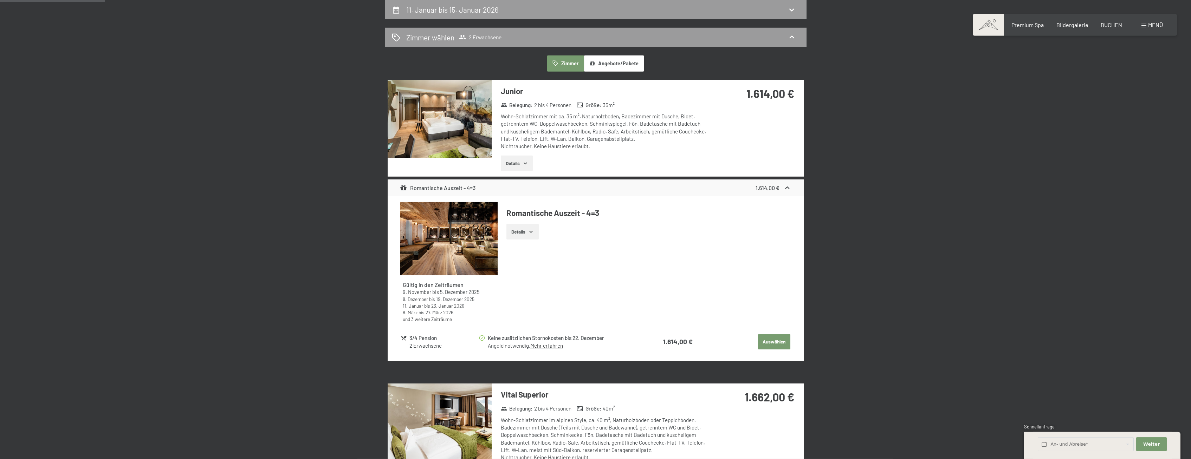
click at [524, 160] on button "Details" at bounding box center [517, 163] width 32 height 15
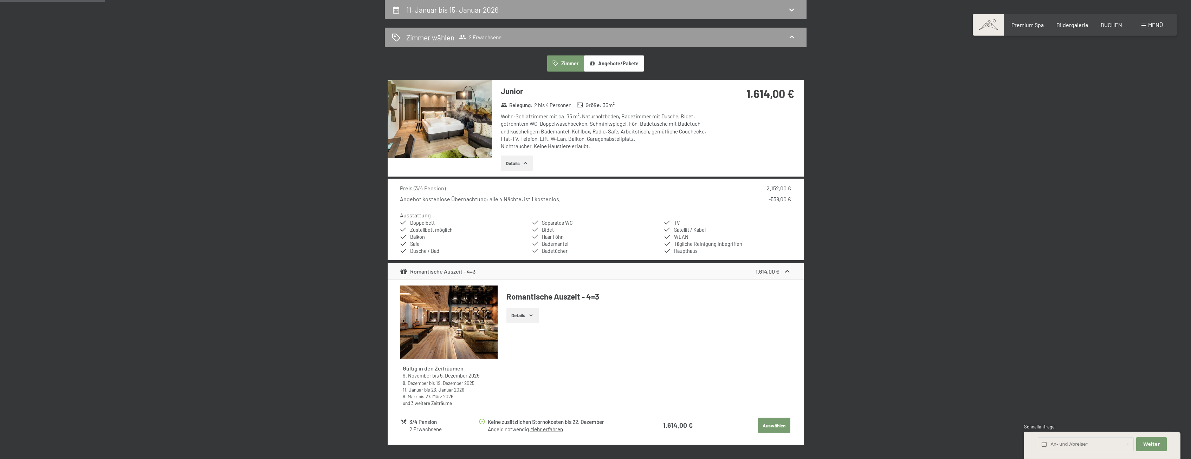
click at [524, 160] on button "Details" at bounding box center [517, 163] width 32 height 15
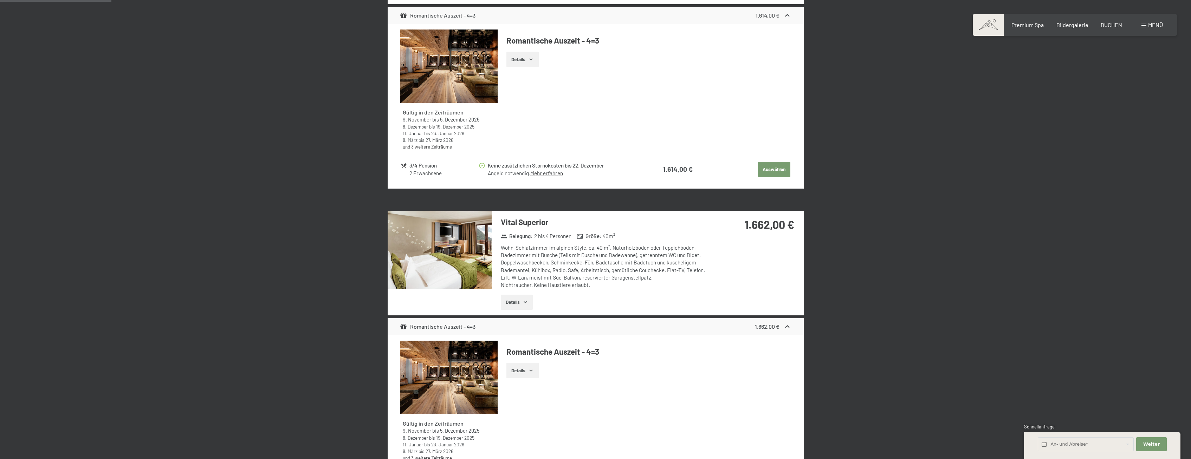
scroll to position [419, 0]
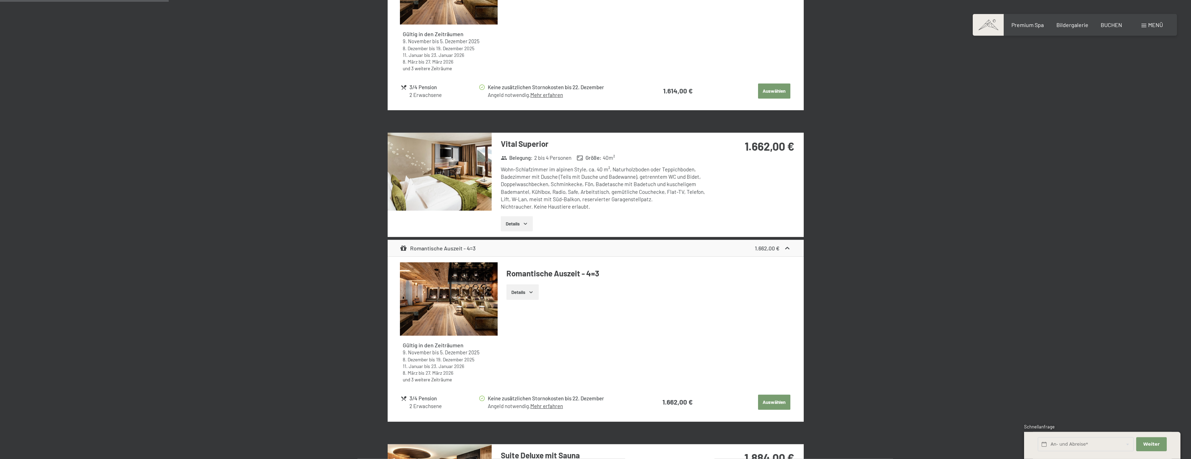
click at [519, 223] on button "Details" at bounding box center [517, 224] width 32 height 15
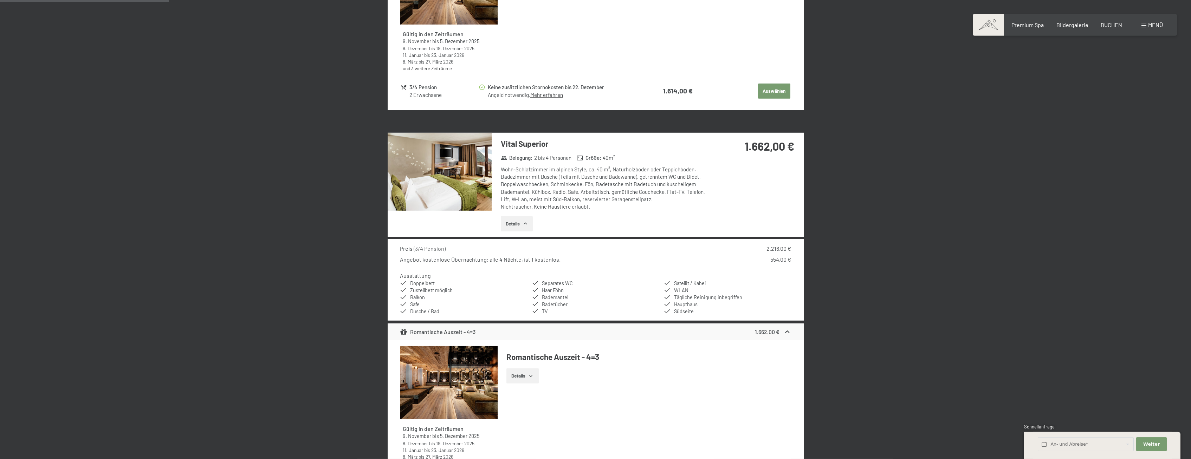
click at [1035, 428] on span "Schnellanfrage" at bounding box center [1039, 427] width 31 height 6
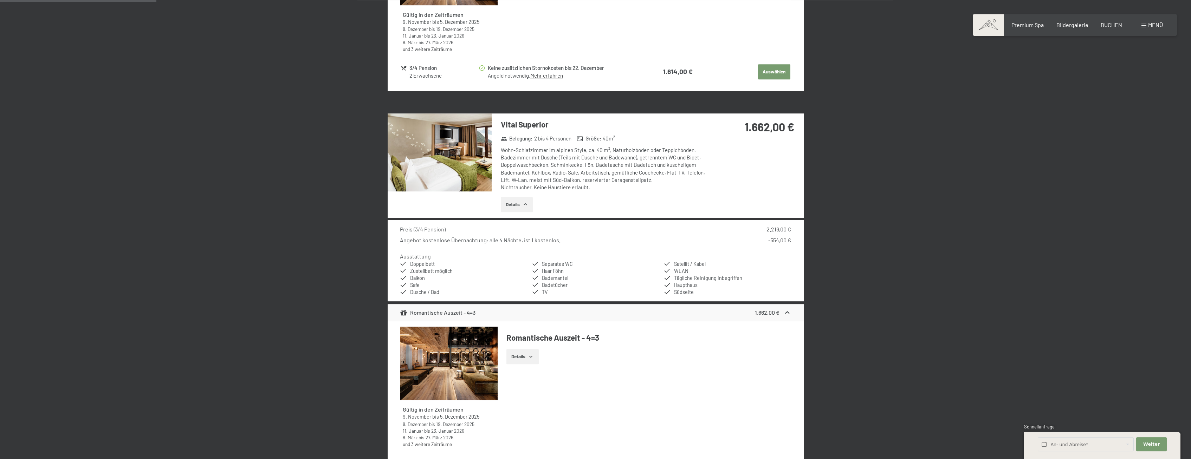
scroll to position [383, 0]
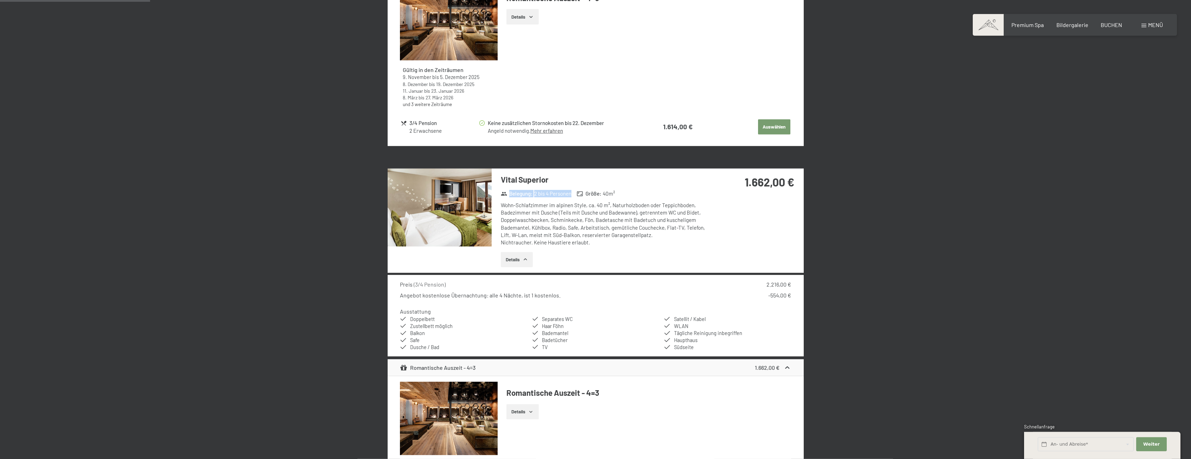
drag, startPoint x: 749, startPoint y: 350, endPoint x: 502, endPoint y: 195, distance: 291.9
click at [502, 195] on section "Vital Superior Belegung : 2 bis 4 Personen Größe : 40 m² Wohn-Schlafzimmer im a…" at bounding box center [596, 355] width 416 height 373
click at [603, 295] on div "Angebot kostenlose Übernachtung: alle 4 Nächte, ist 1 kostenlos. -554,00 €" at bounding box center [595, 296] width 391 height 8
click at [512, 262] on button "Details" at bounding box center [517, 259] width 32 height 15
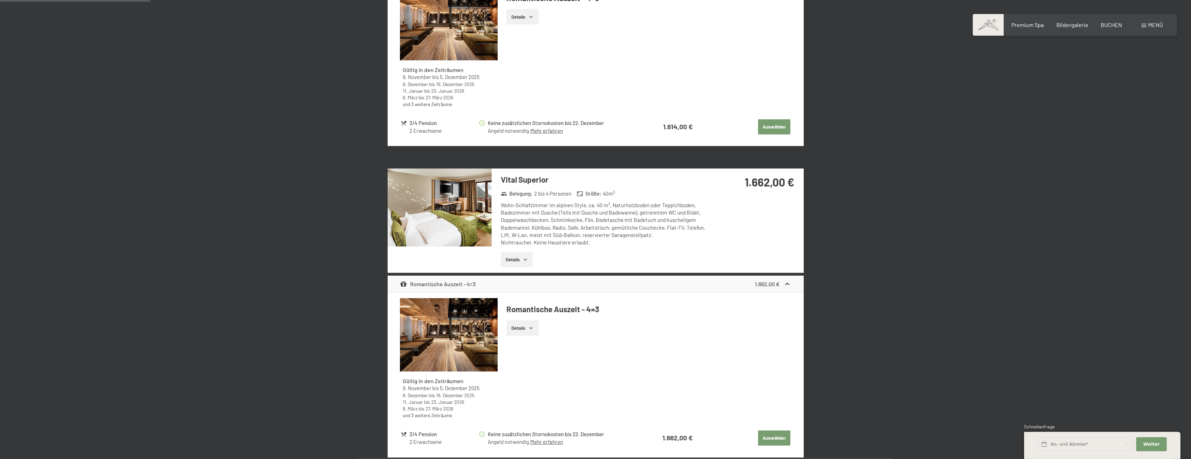
click at [512, 262] on button "Details" at bounding box center [517, 259] width 32 height 15
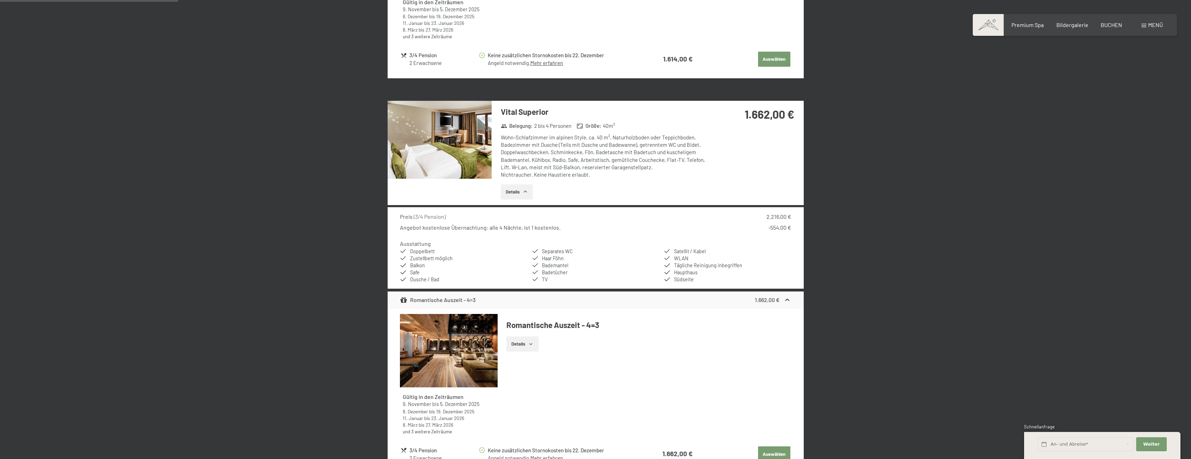
scroll to position [454, 0]
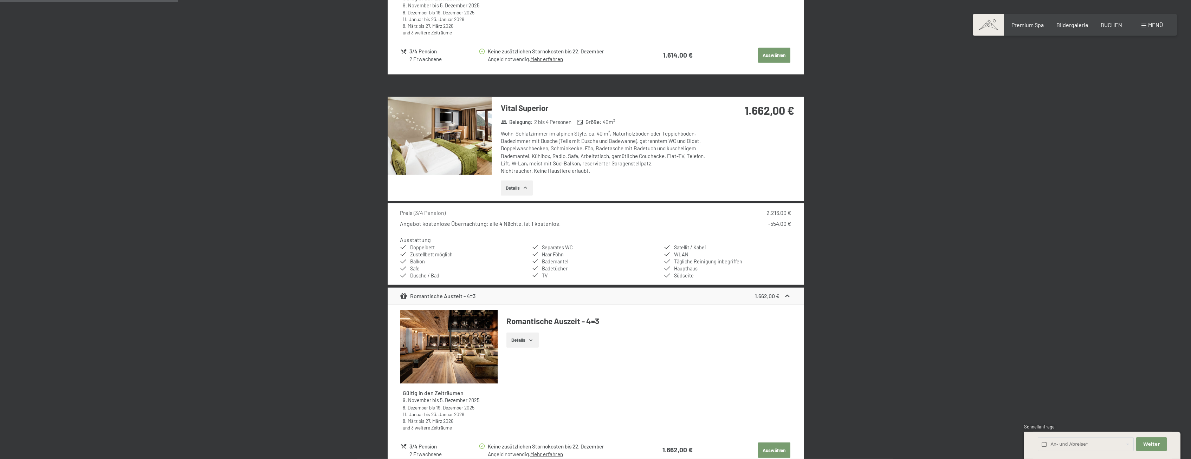
click at [588, 247] on li "Separates WC" at bounding box center [595, 247] width 127 height 7
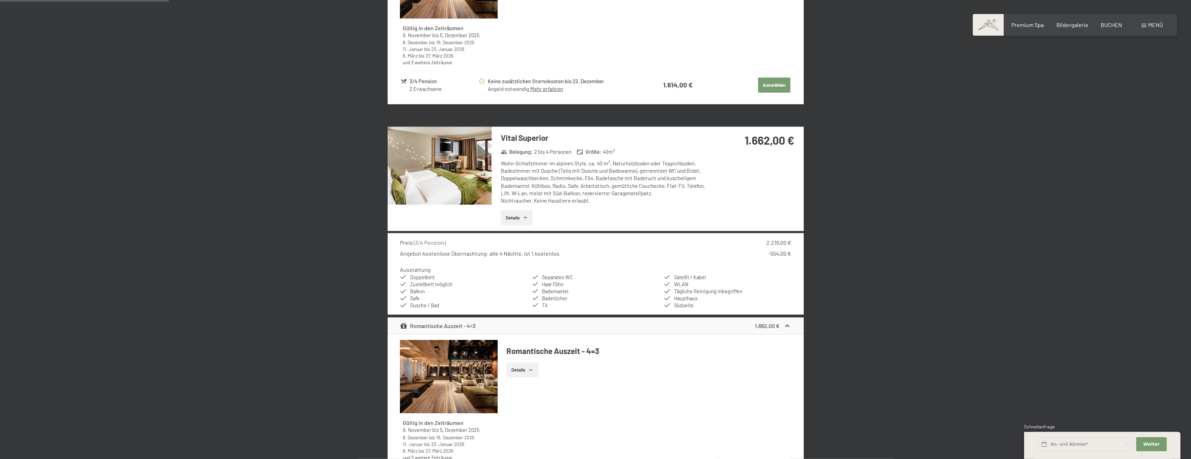
scroll to position [419, 0]
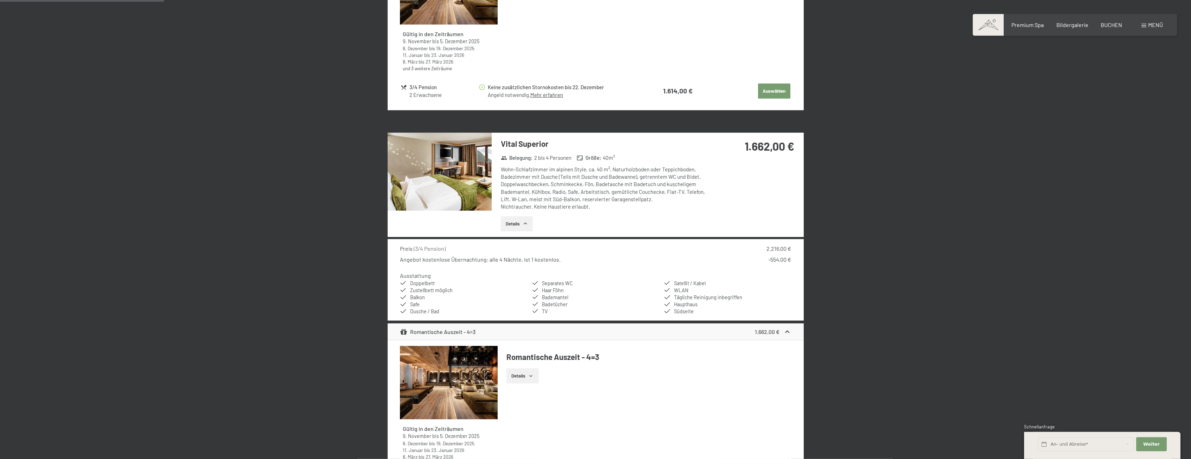
click at [1160, 25] on span "Menü" at bounding box center [1155, 24] width 15 height 7
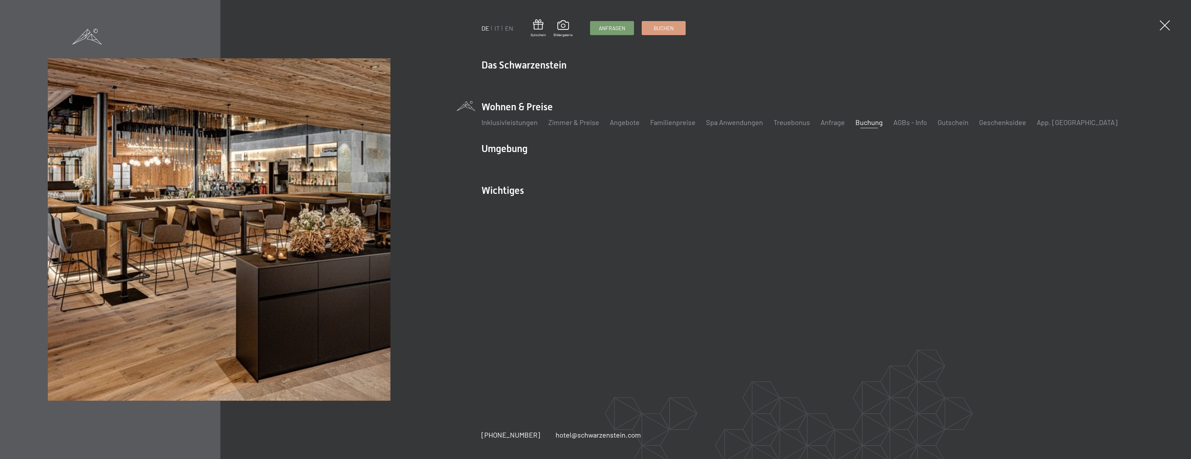
click at [1171, 30] on div "DE IT EN Gutschein Bildergalerie Anfragen Buchen DE IT EN Das Schwarzenstein Ne…" at bounding box center [595, 229] width 1191 height 459
click at [1167, 31] on div at bounding box center [1165, 25] width 15 height 15
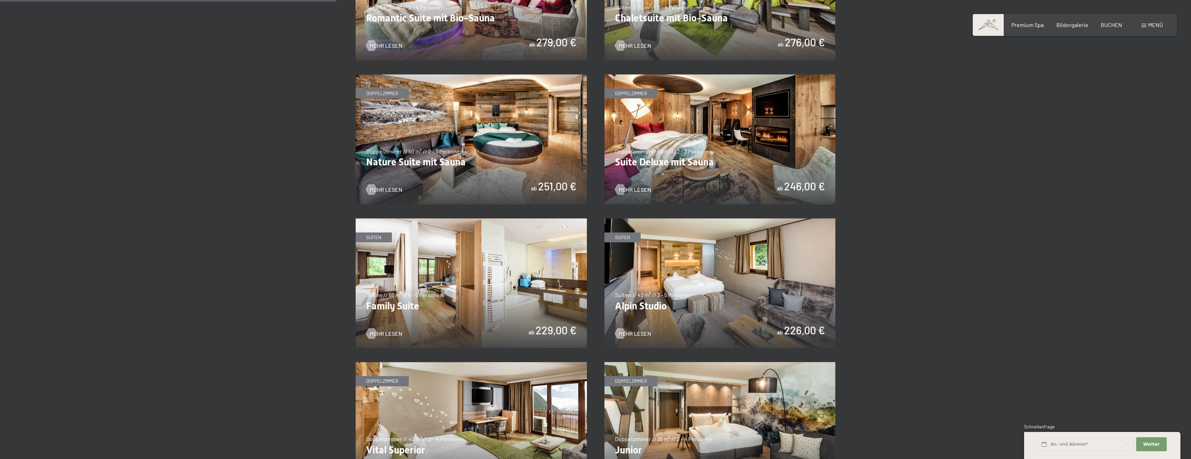
scroll to position [896, 0]
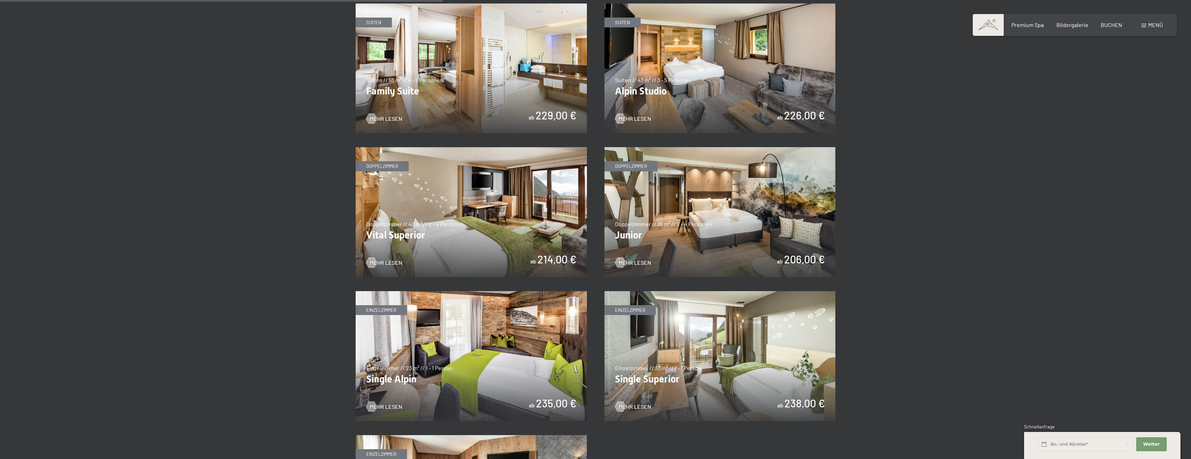
click at [416, 246] on img at bounding box center [471, 212] width 231 height 130
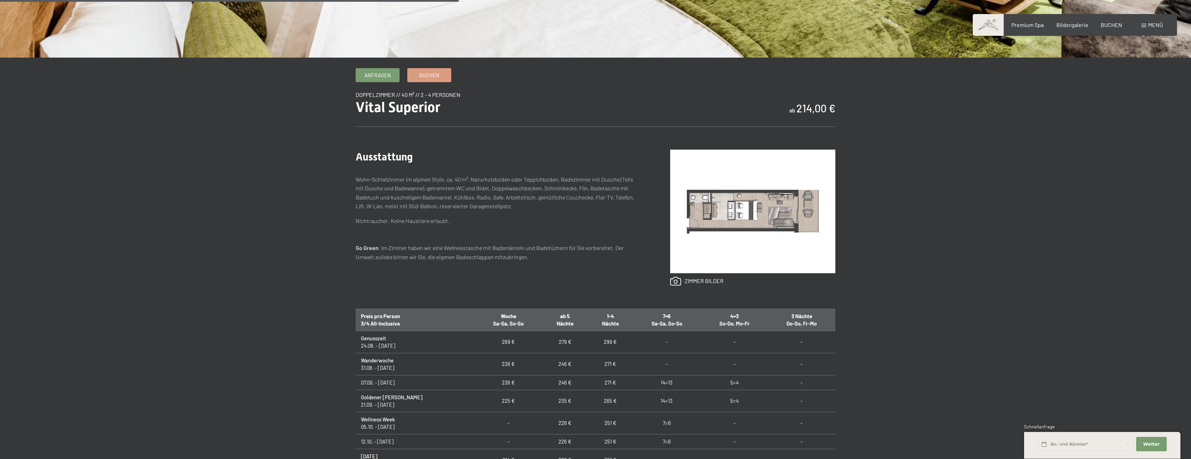
scroll to position [430, 0]
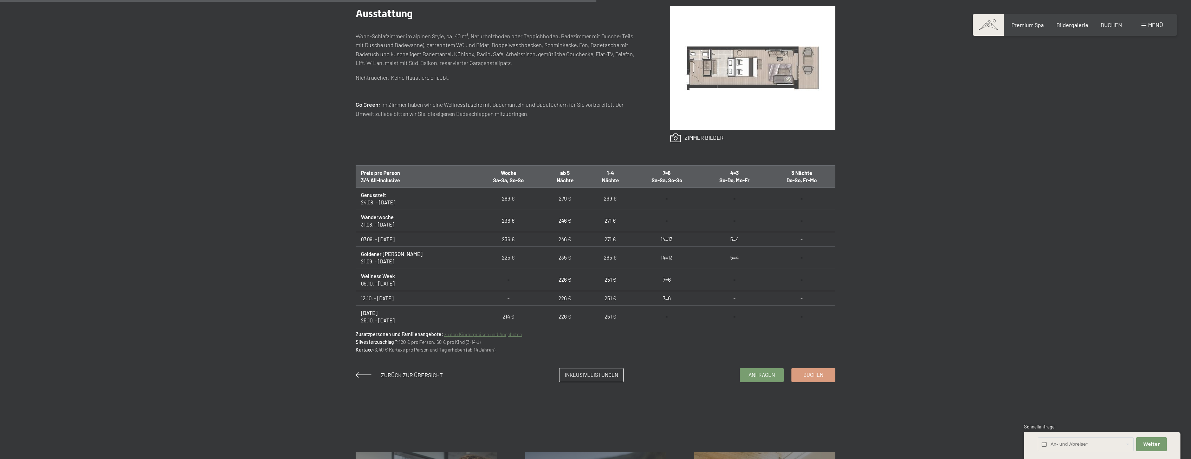
click at [588, 279] on td "251 €" at bounding box center [610, 280] width 45 height 22
drag, startPoint x: 586, startPoint y: 266, endPoint x: 600, endPoint y: 268, distance: 14.2
click at [600, 268] on td "270 €" at bounding box center [610, 264] width 45 height 15
